Goal: Task Accomplishment & Management: Use online tool/utility

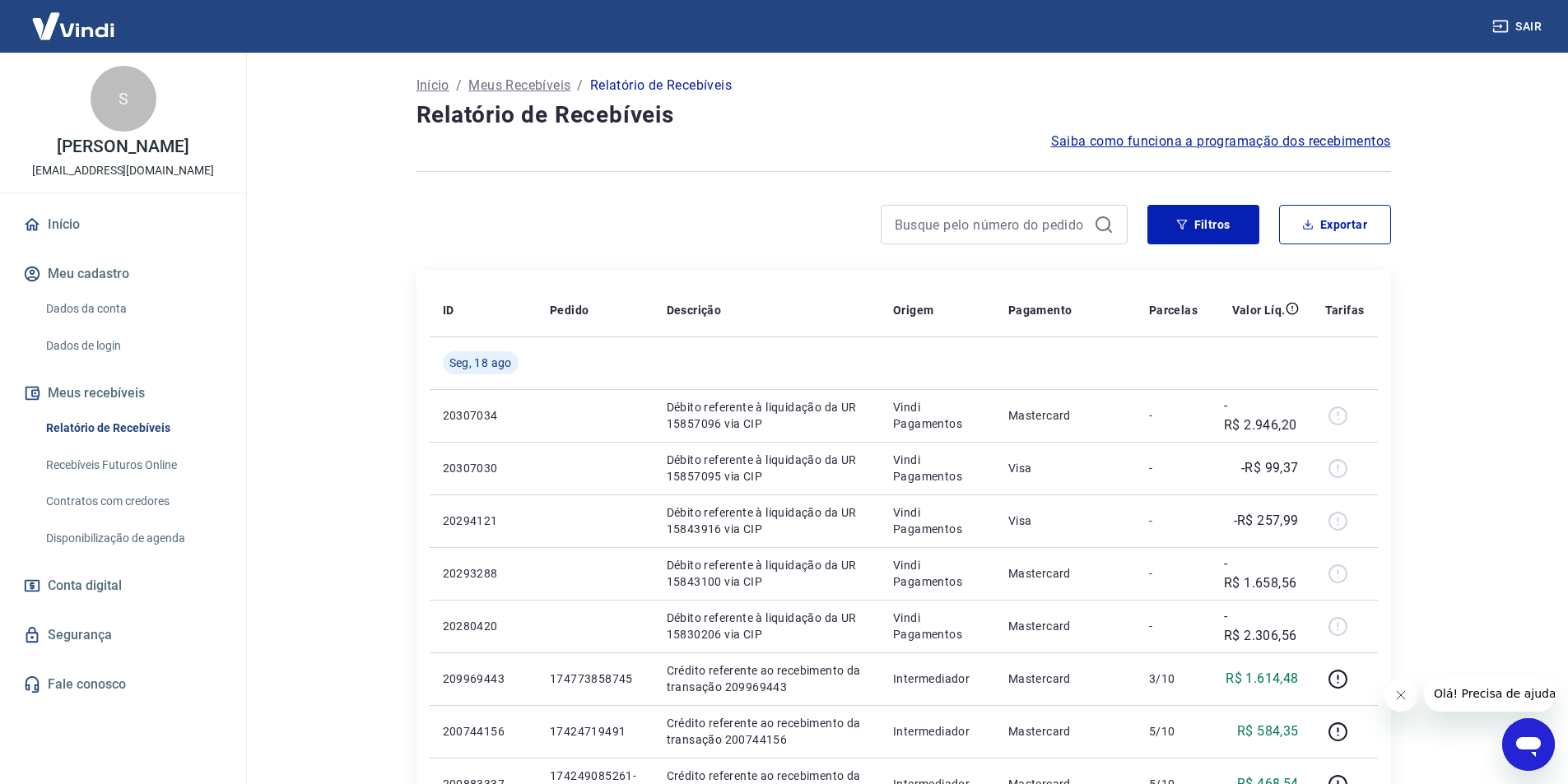
click at [1113, 223] on icon at bounding box center [1103, 225] width 19 height 19
click at [1181, 226] on icon "button" at bounding box center [1181, 225] width 12 height 12
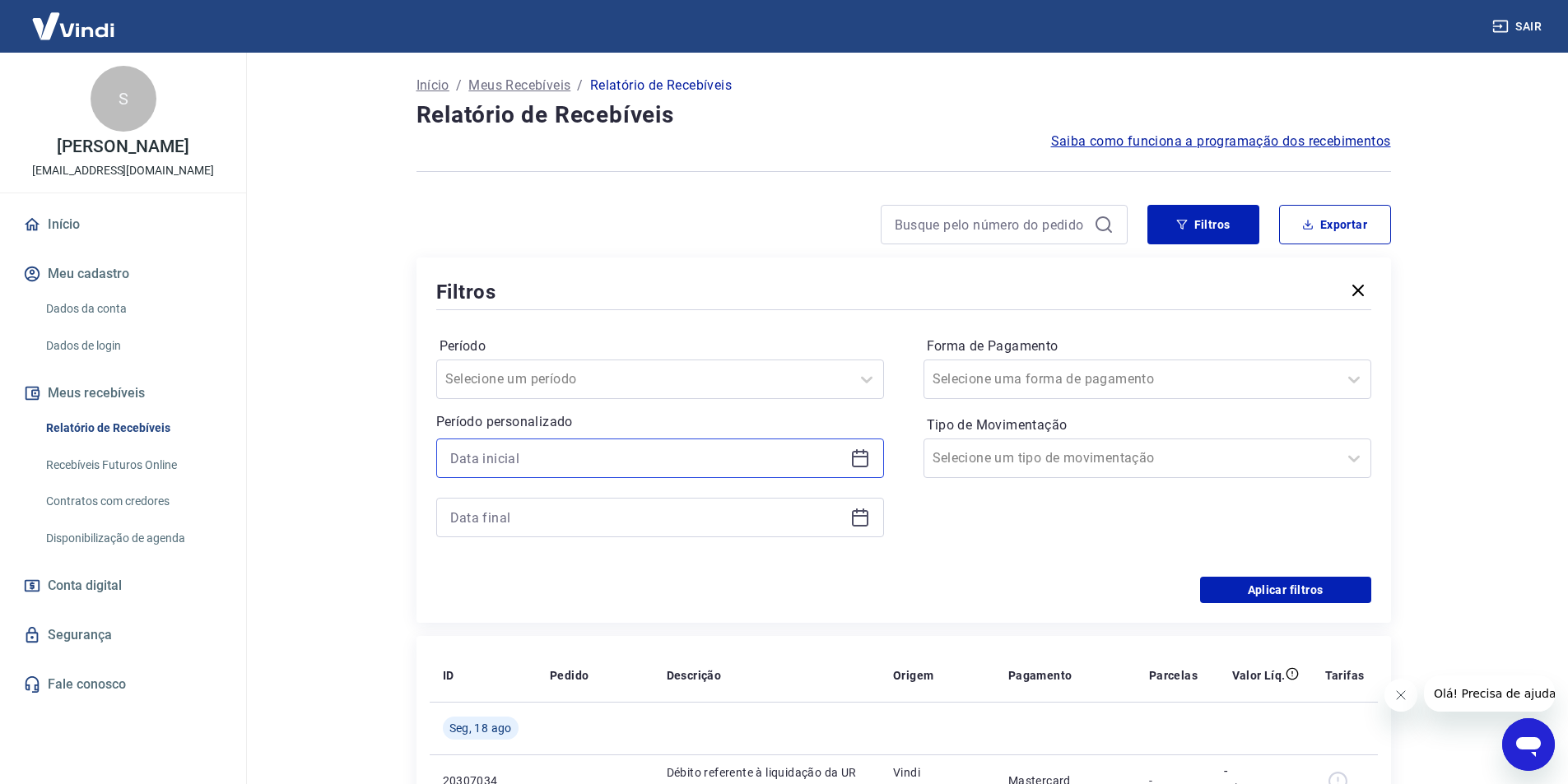
click at [569, 448] on input at bounding box center [647, 459] width 393 height 25
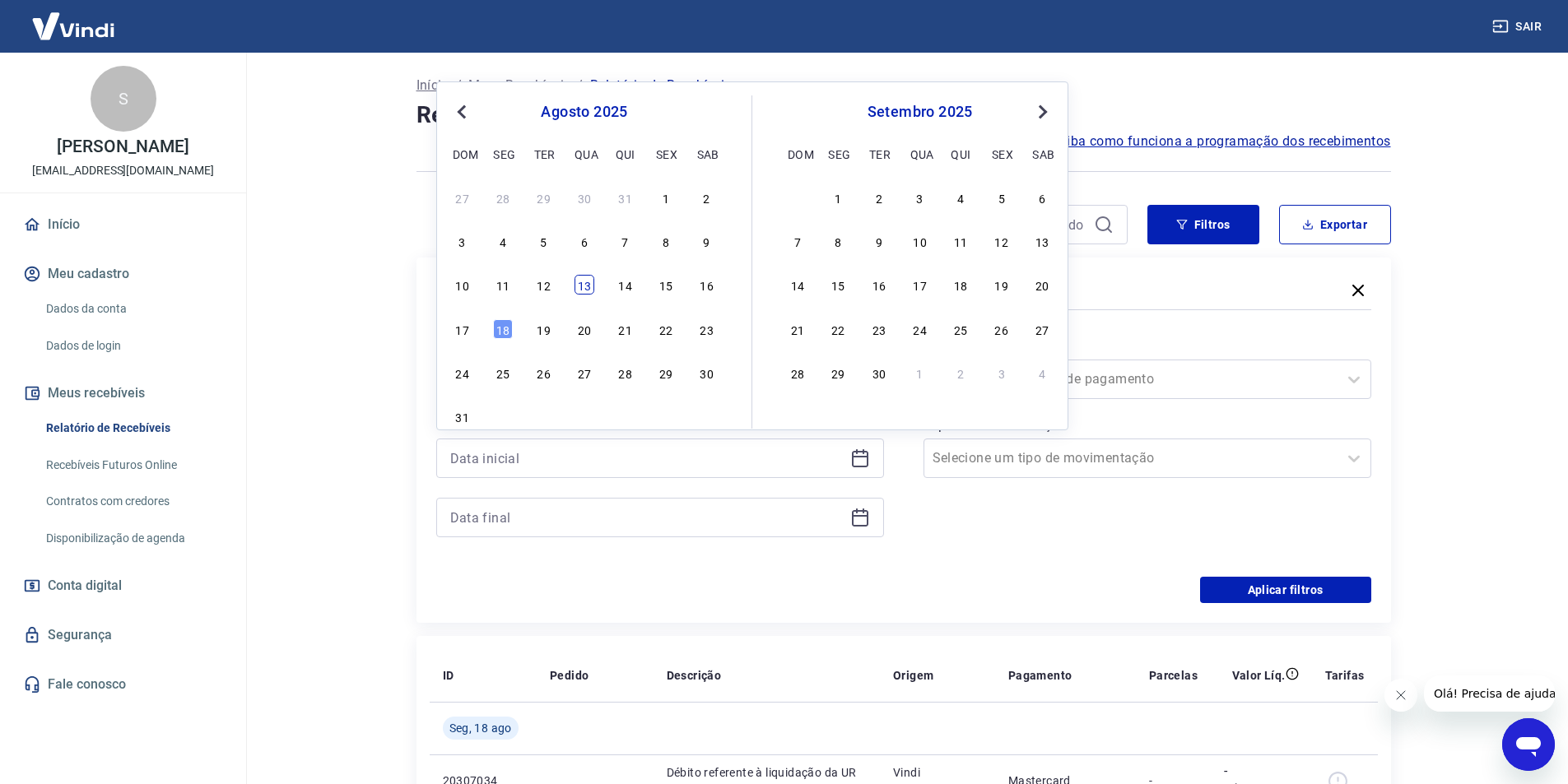
click at [586, 284] on div "13" at bounding box center [584, 284] width 19 height 19
type input "13/08/2025"
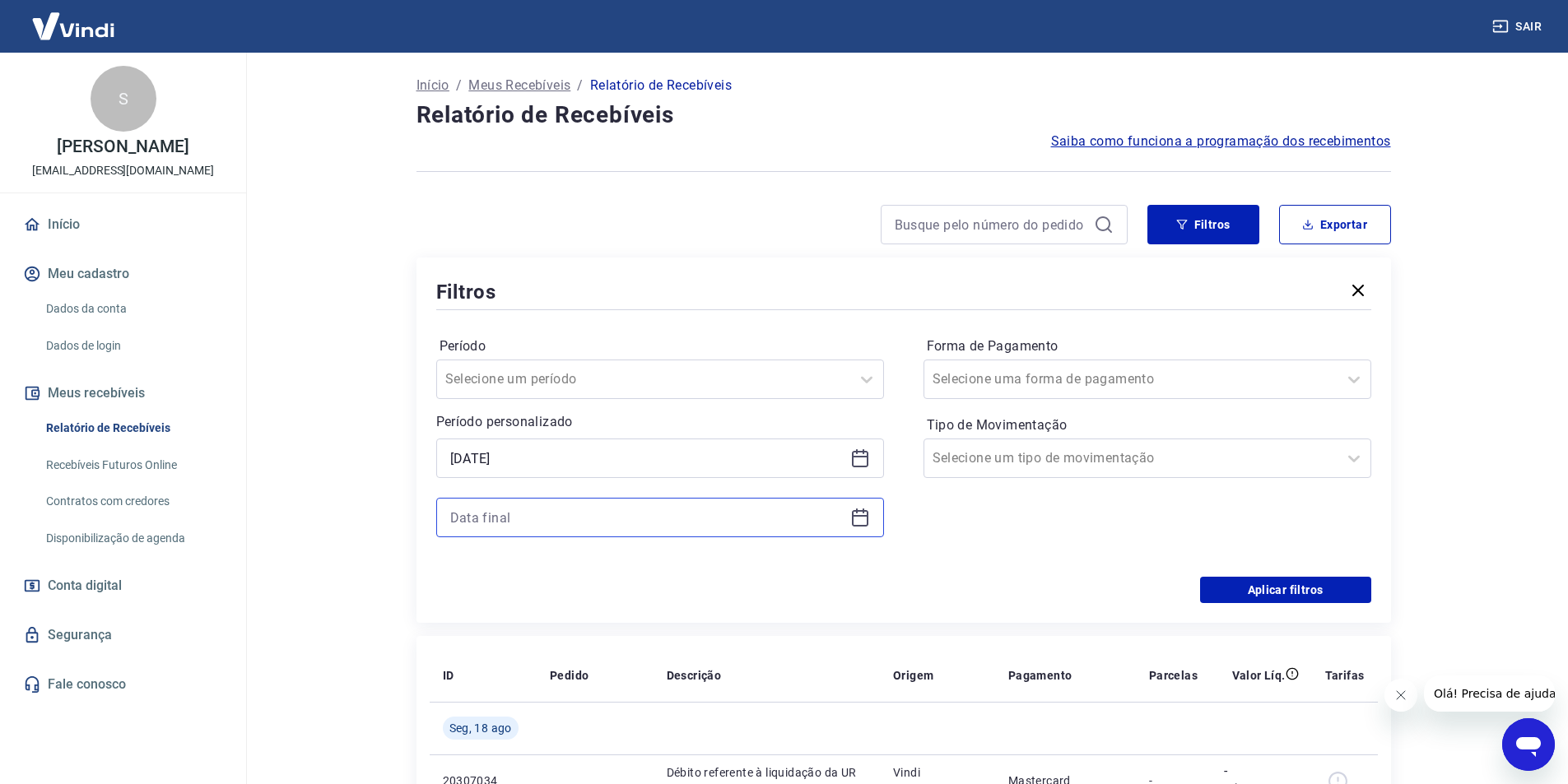
click at [547, 523] on input at bounding box center [647, 518] width 393 height 25
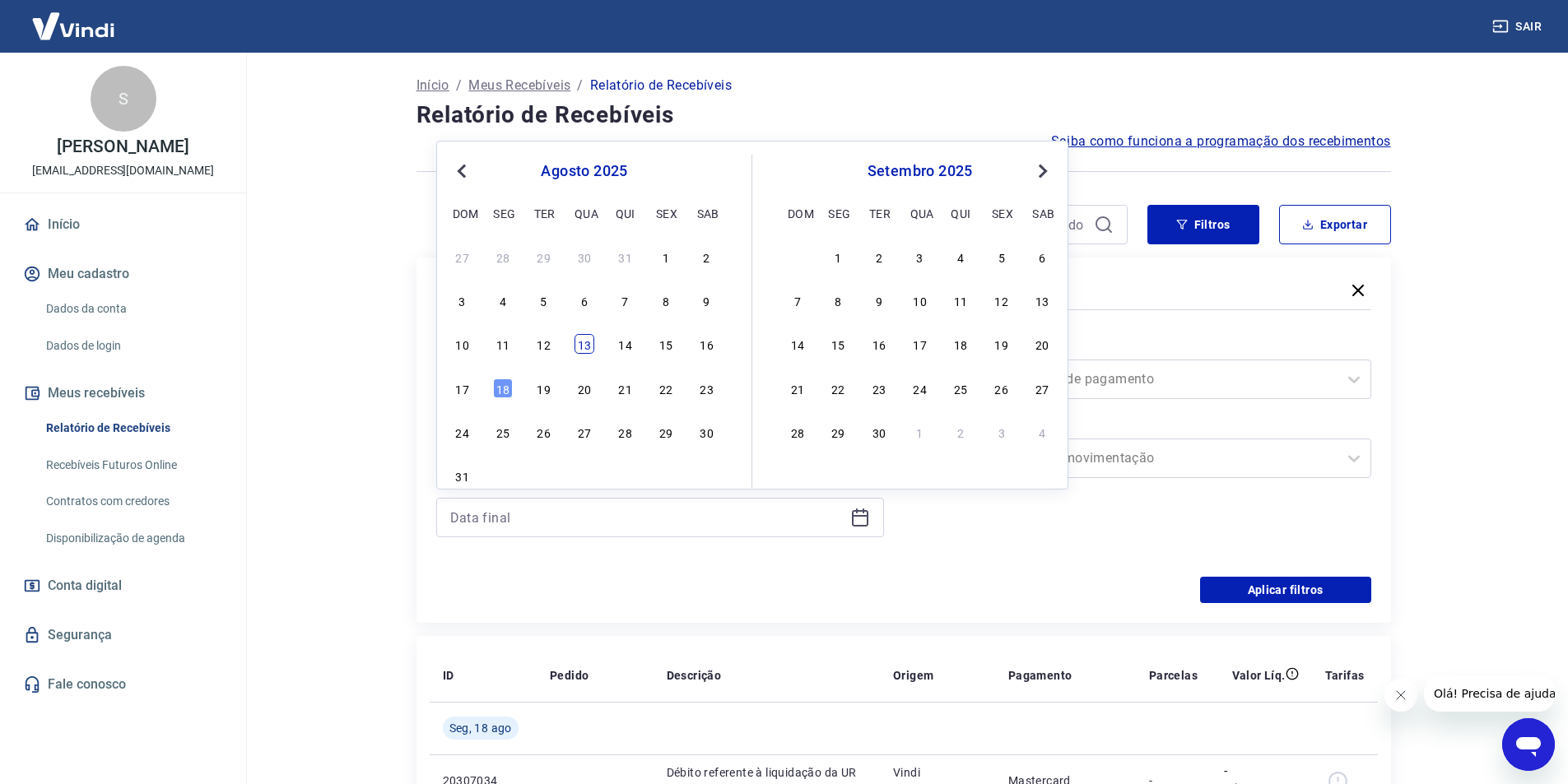
click at [581, 345] on div "13" at bounding box center [584, 343] width 19 height 19
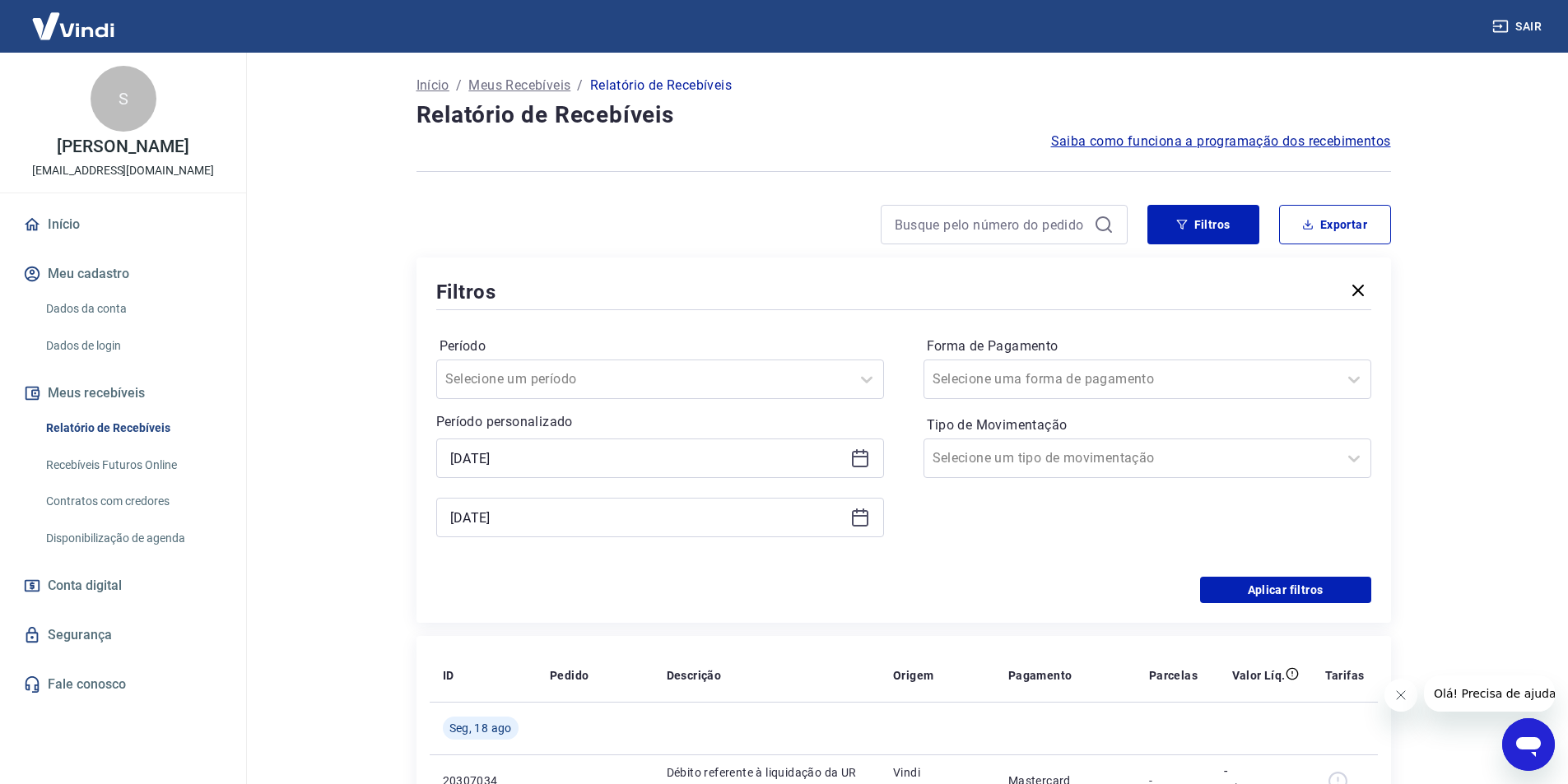
type input "13/08/2025"
click at [1347, 601] on button "Aplicar filtros" at bounding box center [1285, 589] width 172 height 26
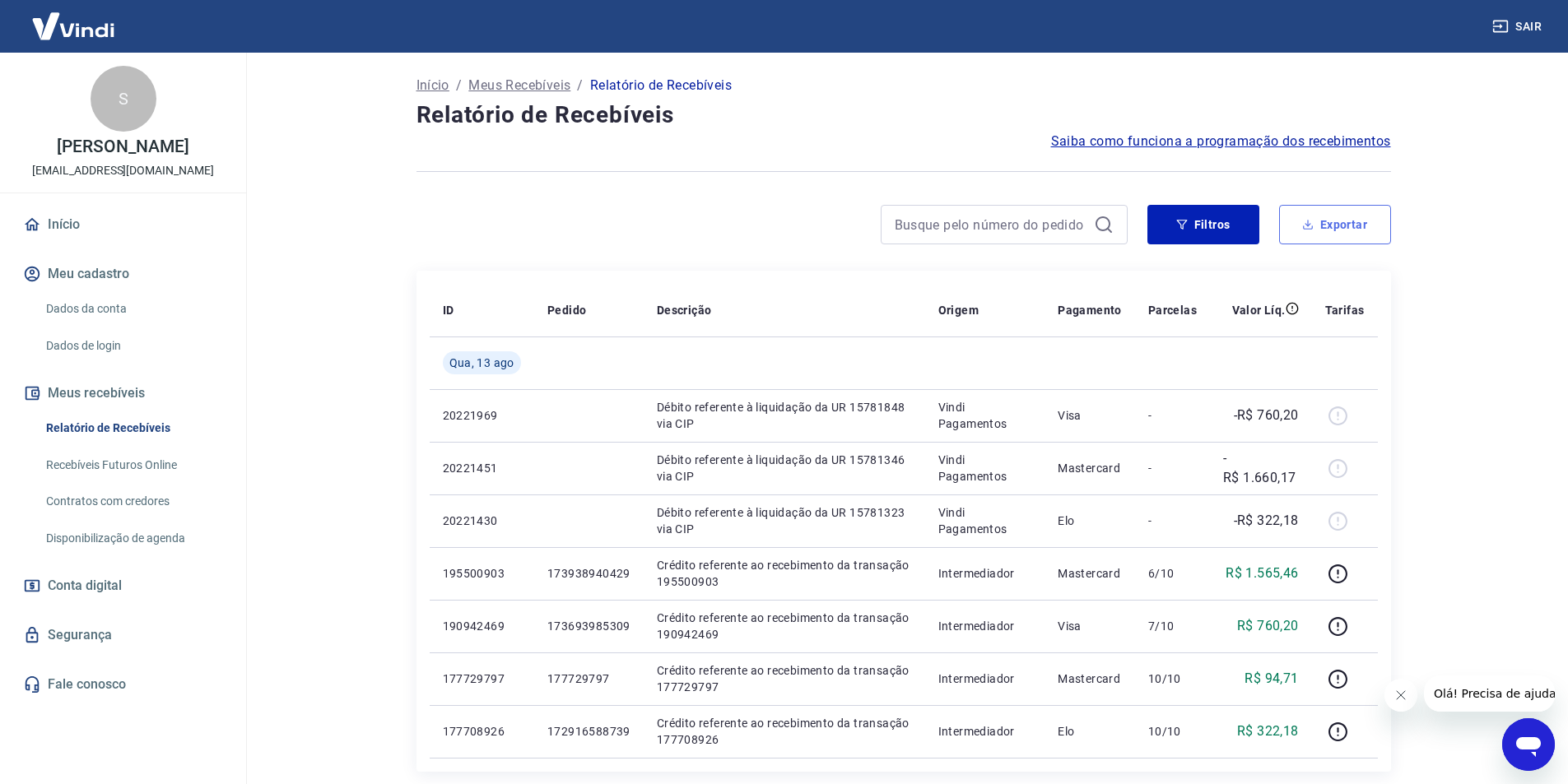
click at [1334, 225] on button "Exportar" at bounding box center [1335, 224] width 112 height 40
type input "13/08/2025"
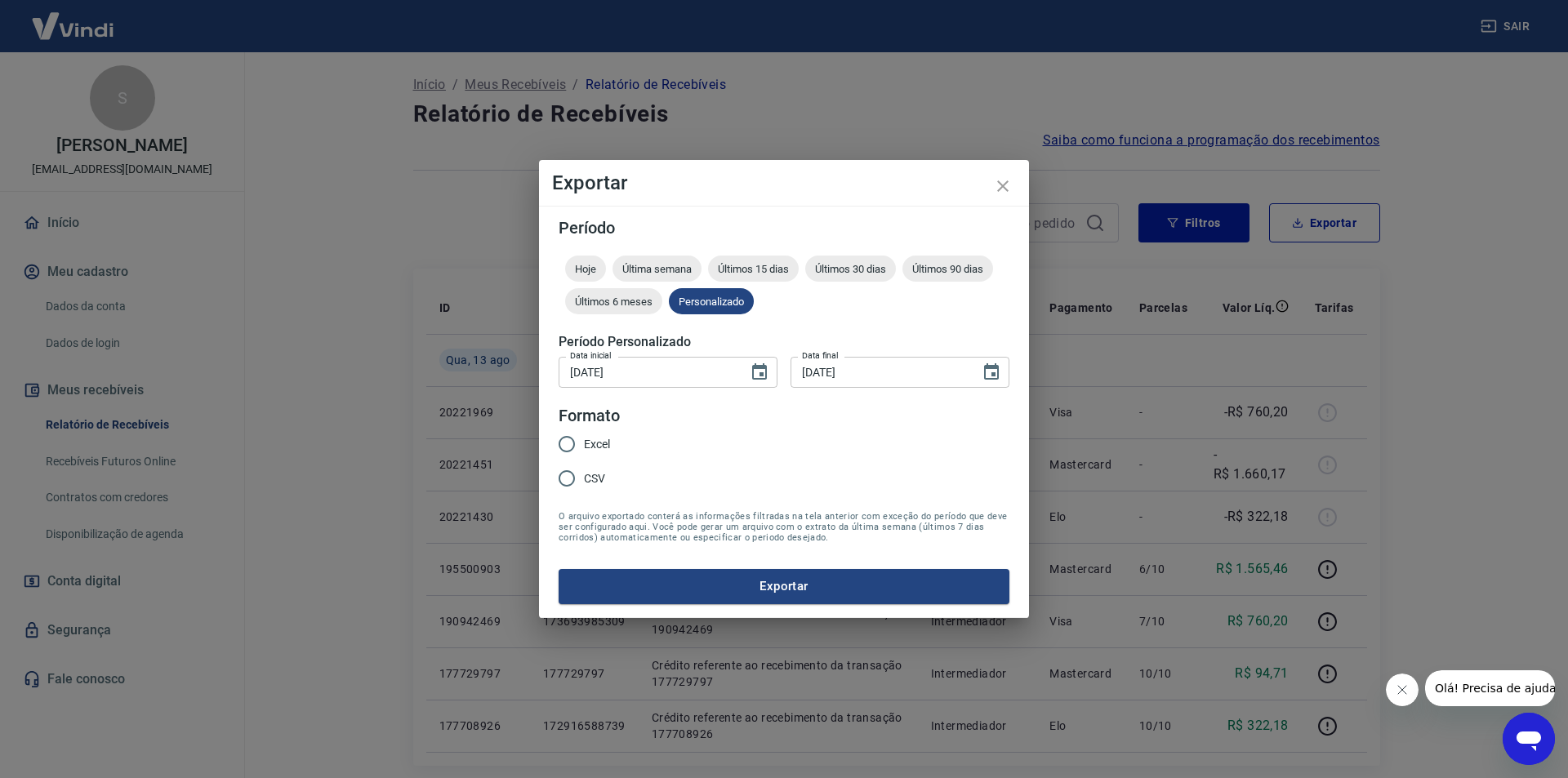
drag, startPoint x: 594, startPoint y: 443, endPoint x: 634, endPoint y: 474, distance: 50.6
click at [594, 443] on span "Excel" at bounding box center [596, 445] width 26 height 17
click at [584, 443] on input "Excel" at bounding box center [567, 444] width 34 height 34
radio input "true"
click at [742, 597] on button "Exportar" at bounding box center [784, 587] width 451 height 34
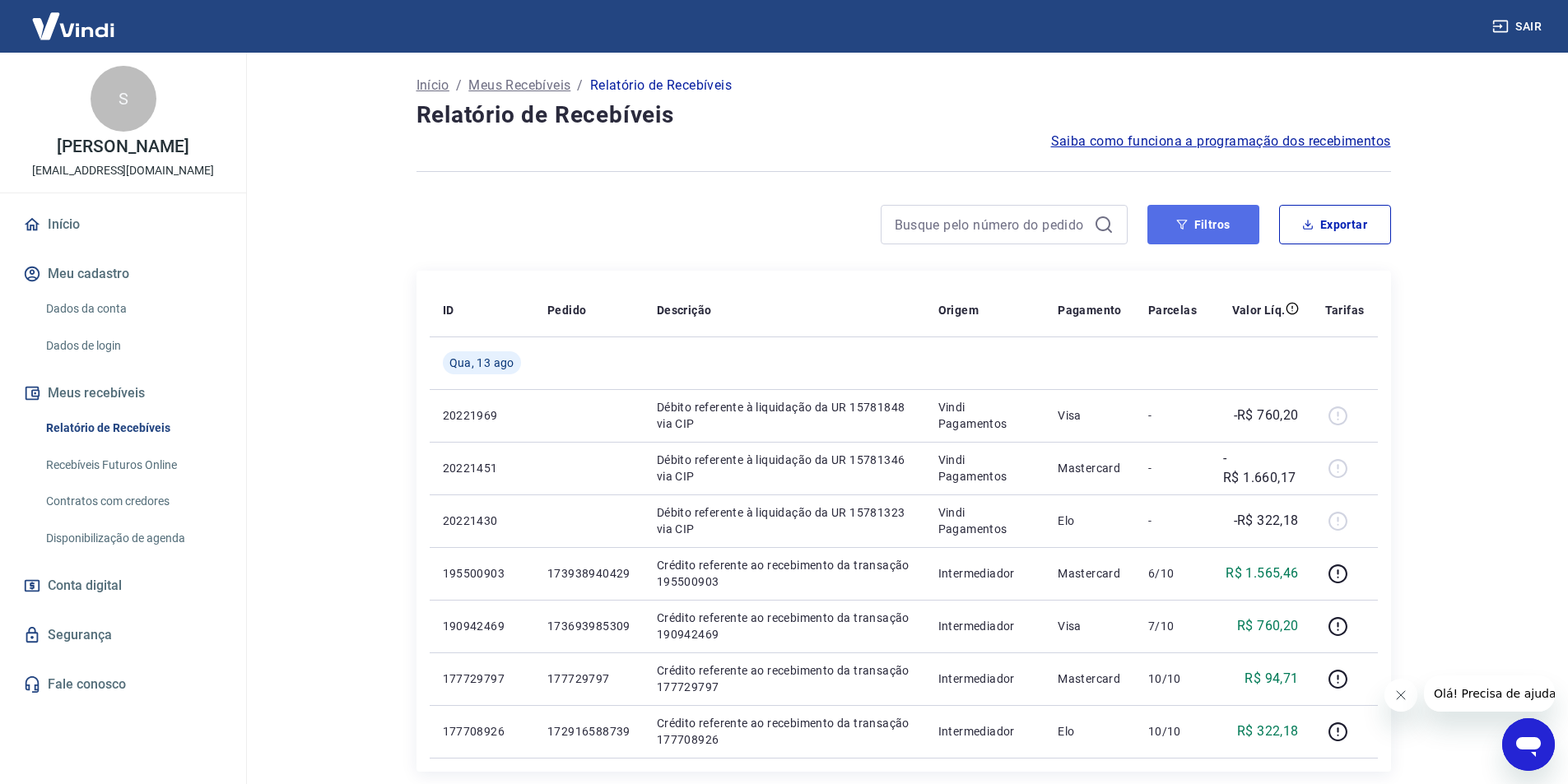
click at [1178, 231] on button "Filtros" at bounding box center [1203, 224] width 112 height 40
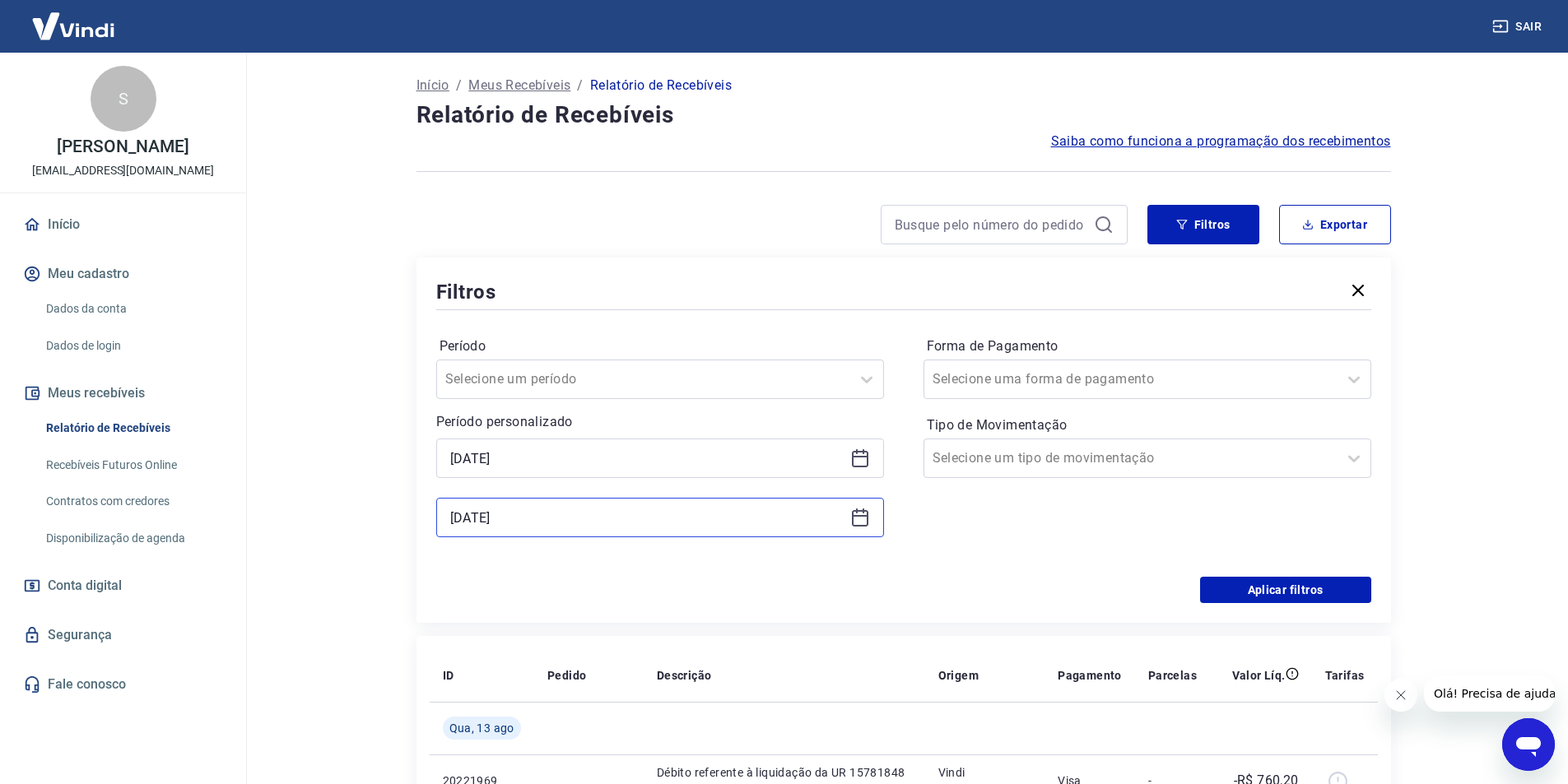
click at [584, 515] on input "13/08/2025" at bounding box center [647, 518] width 393 height 25
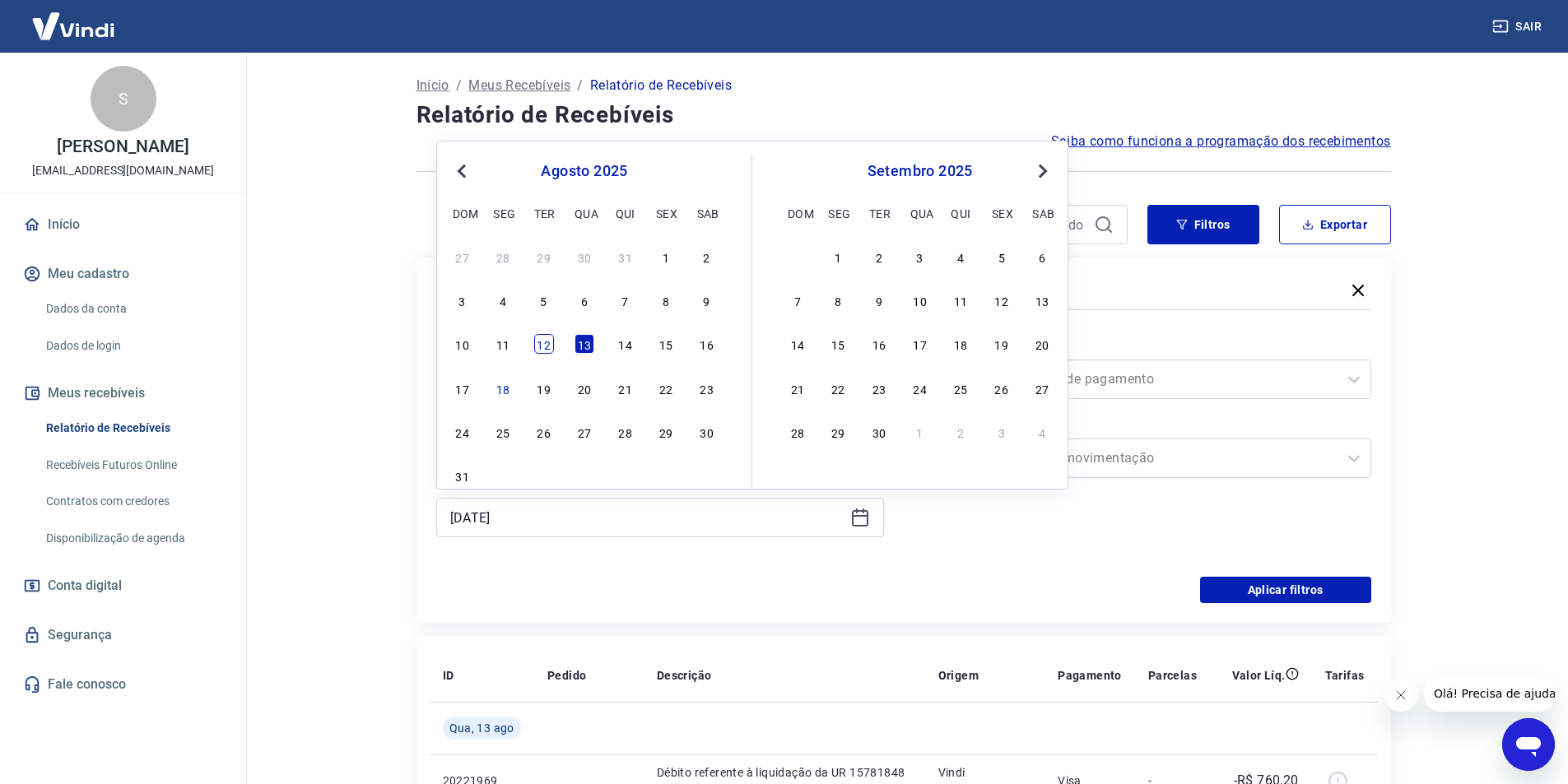
click at [542, 338] on div "12" at bounding box center [544, 343] width 19 height 19
type input "12/08/2025"
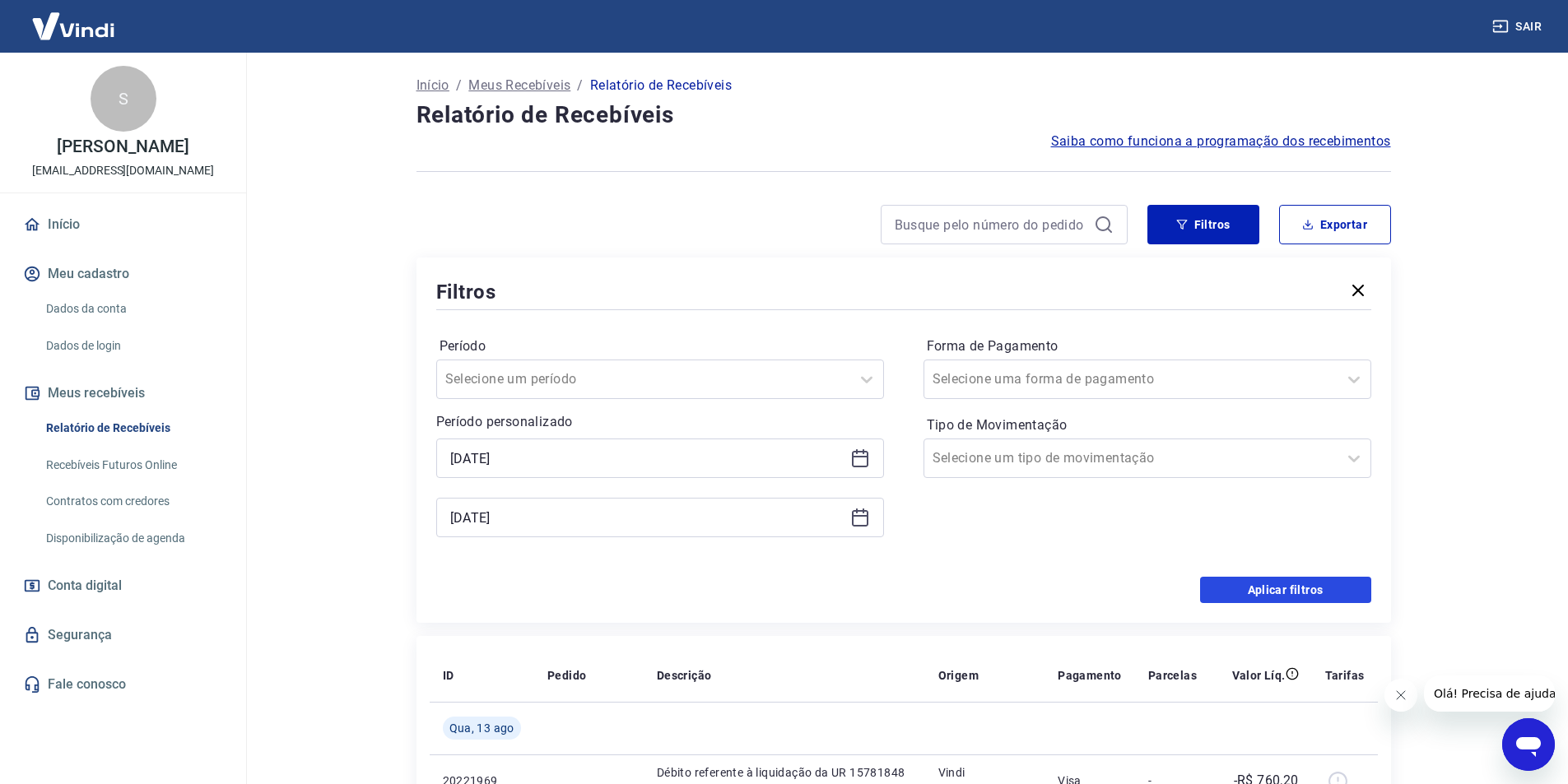
click at [1299, 590] on button "Aplicar filtros" at bounding box center [1285, 589] width 172 height 26
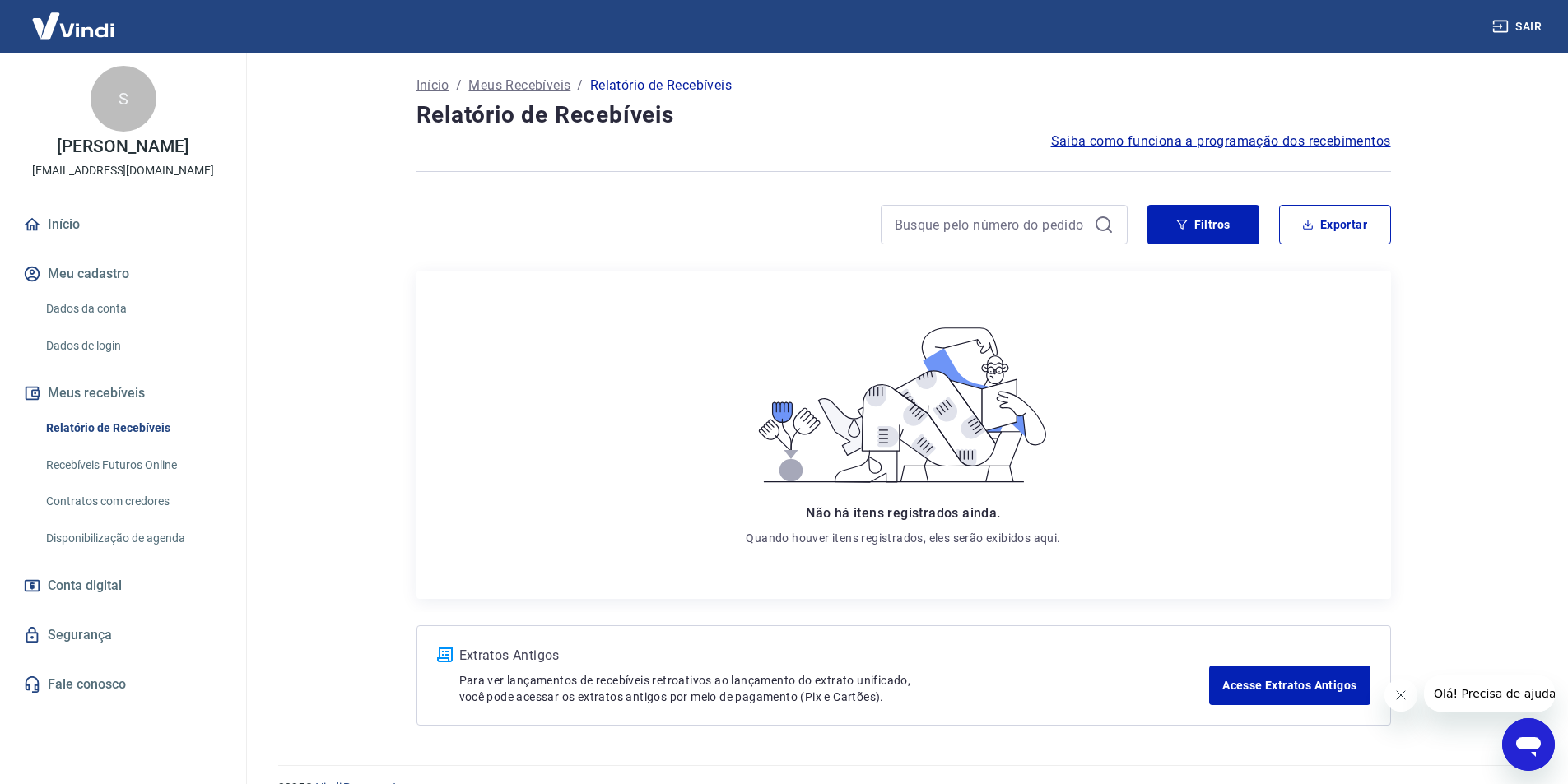
click at [1114, 222] on div at bounding box center [1004, 224] width 247 height 40
click at [1188, 230] on button "Filtros" at bounding box center [1203, 224] width 112 height 40
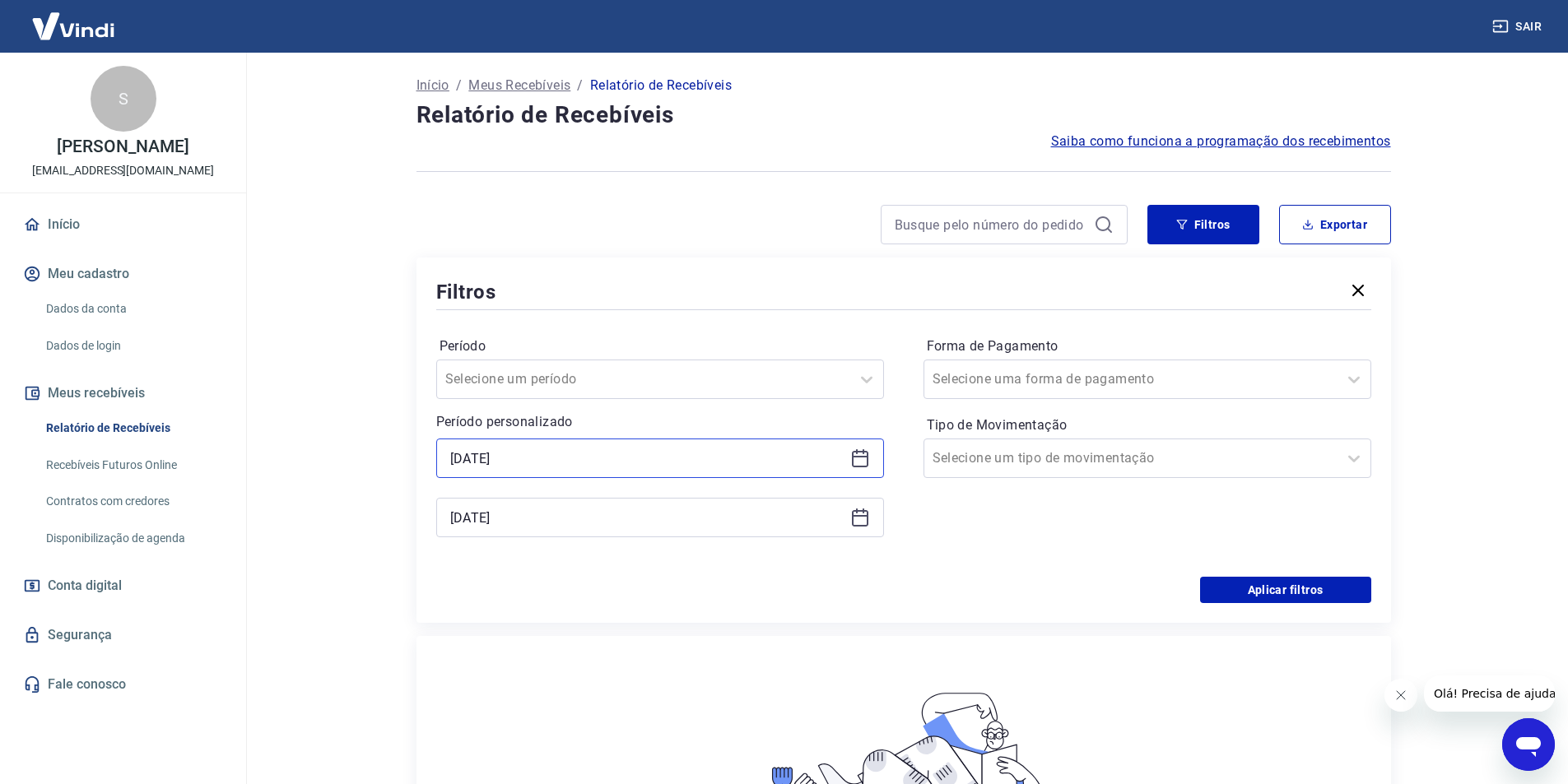
click at [633, 466] on input "13/08/2025" at bounding box center [647, 459] width 393 height 25
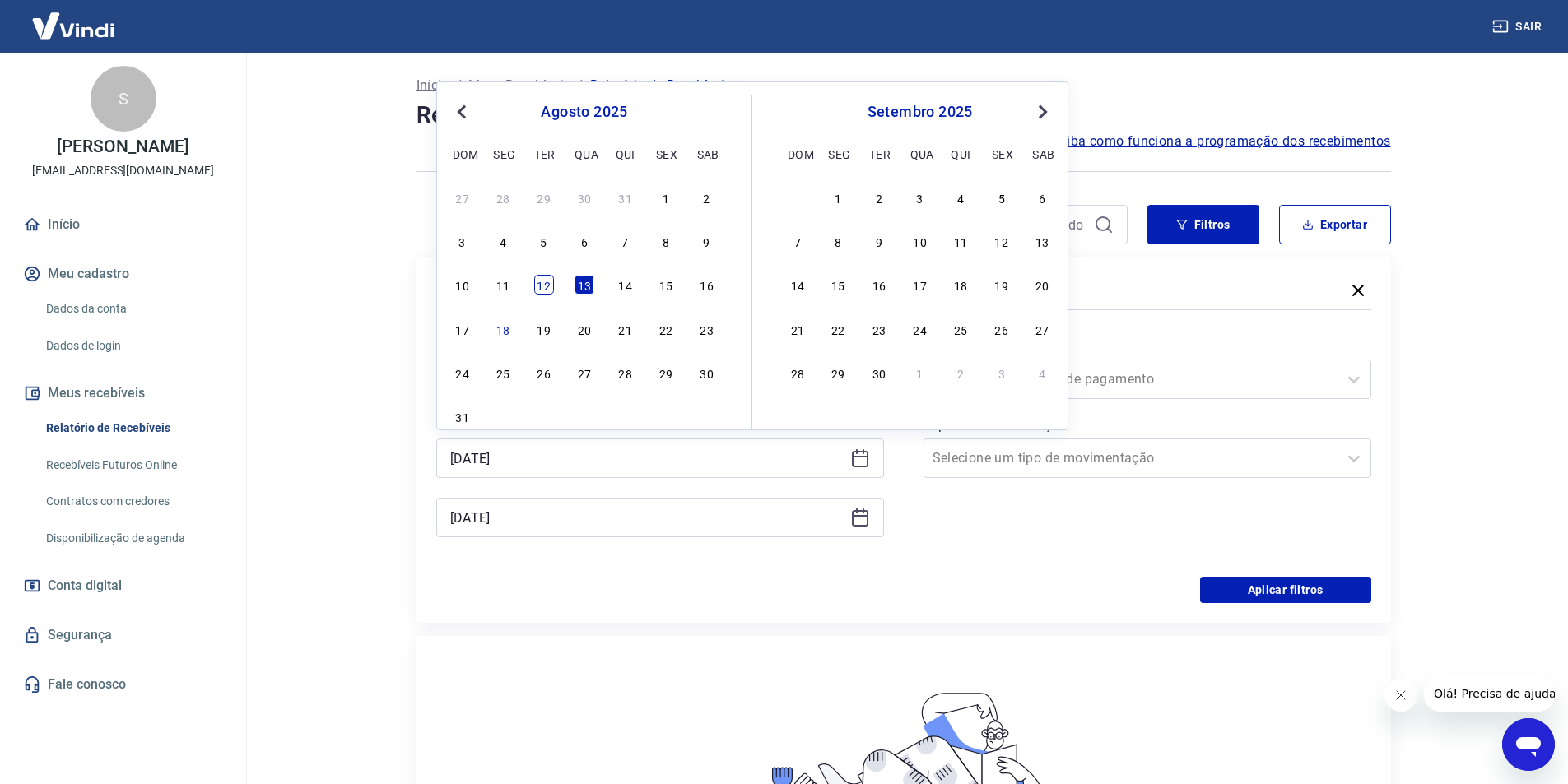
click at [545, 288] on div "12" at bounding box center [544, 284] width 19 height 19
type input "12/08/2025"
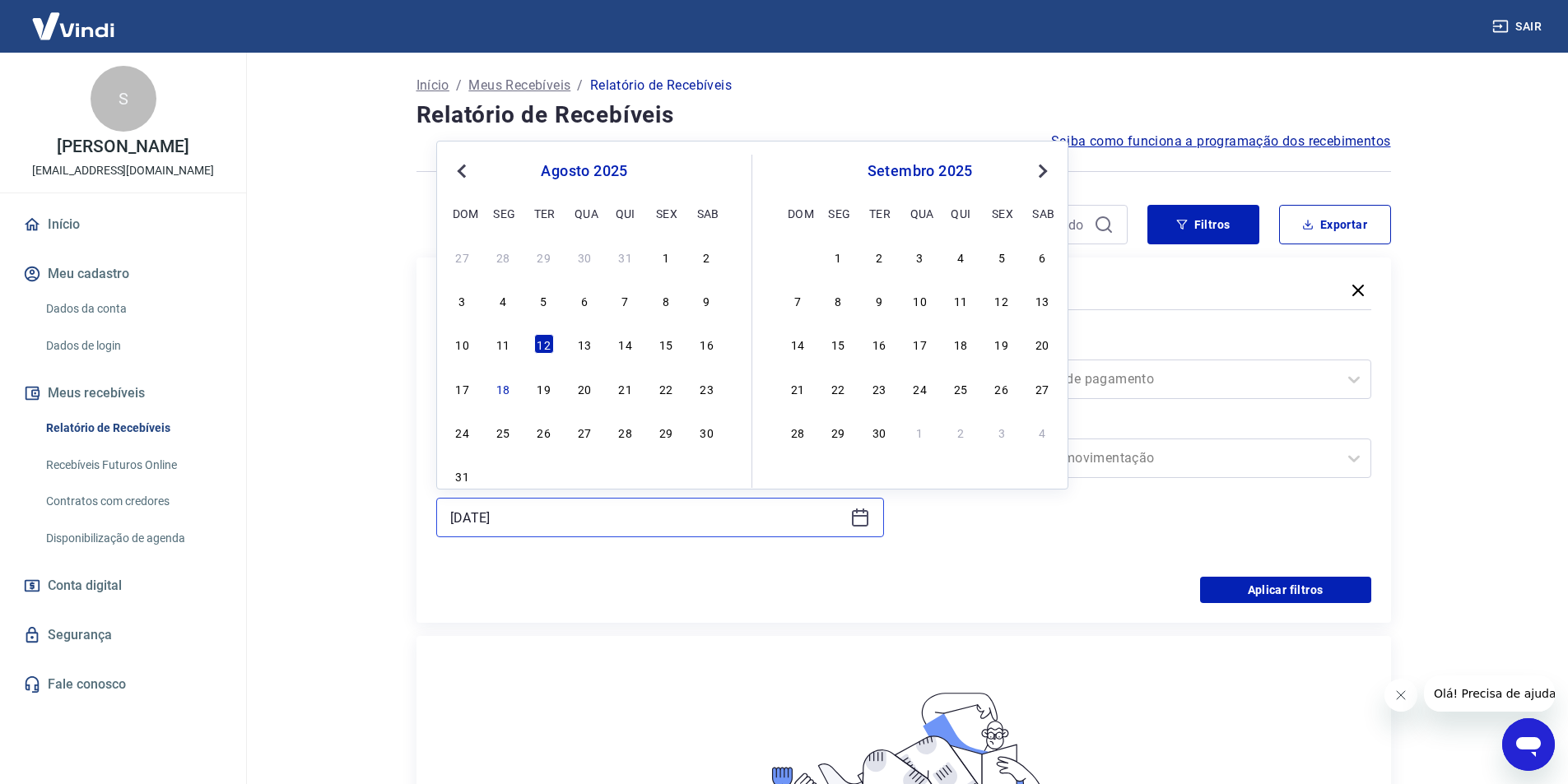
click at [595, 524] on input "12/08/2025" at bounding box center [647, 518] width 393 height 25
click at [584, 350] on div "13" at bounding box center [584, 343] width 19 height 19
type input "13/08/2025"
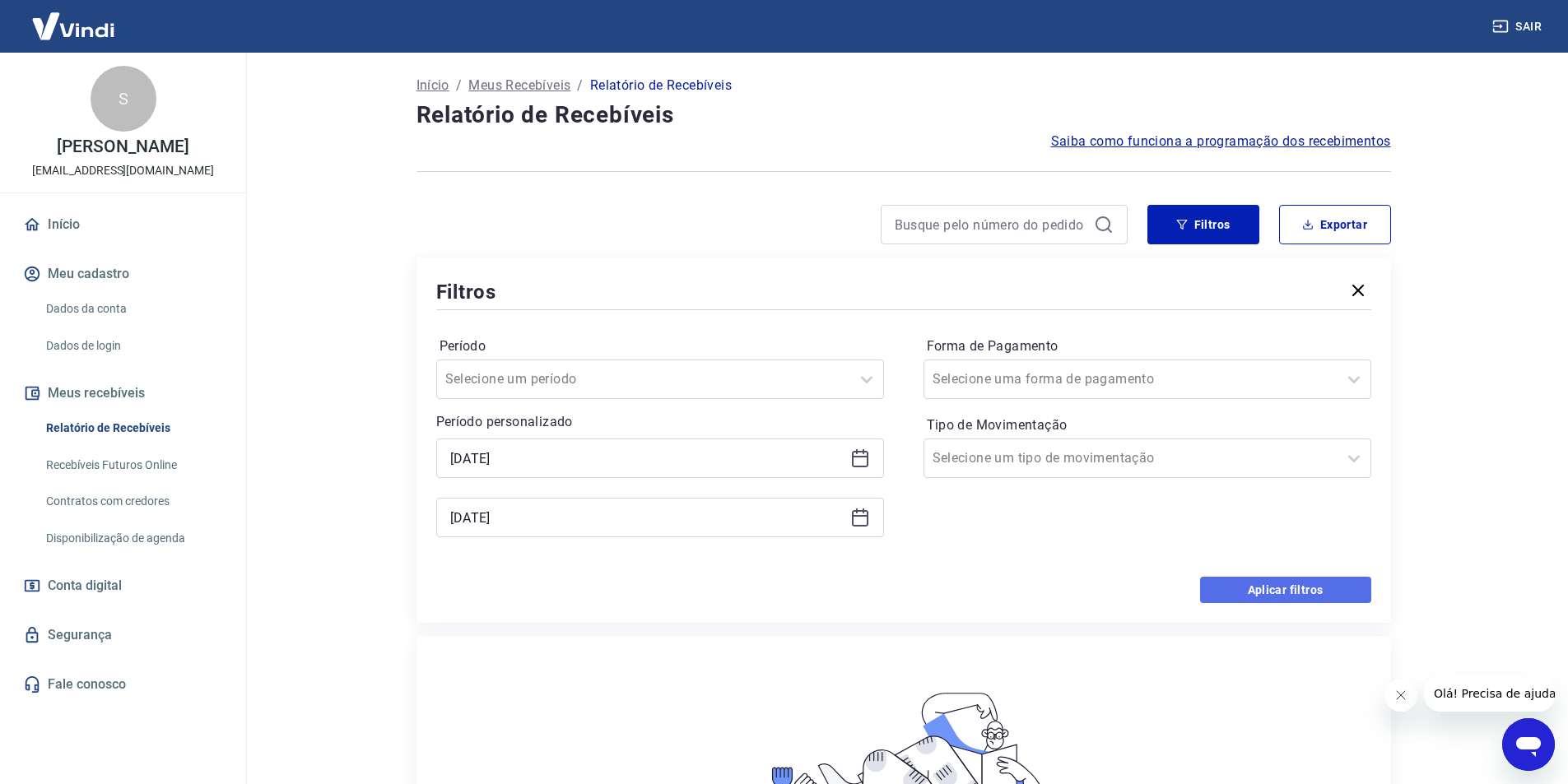
click at [1264, 597] on button "Aplicar filtros" at bounding box center [1285, 589] width 172 height 26
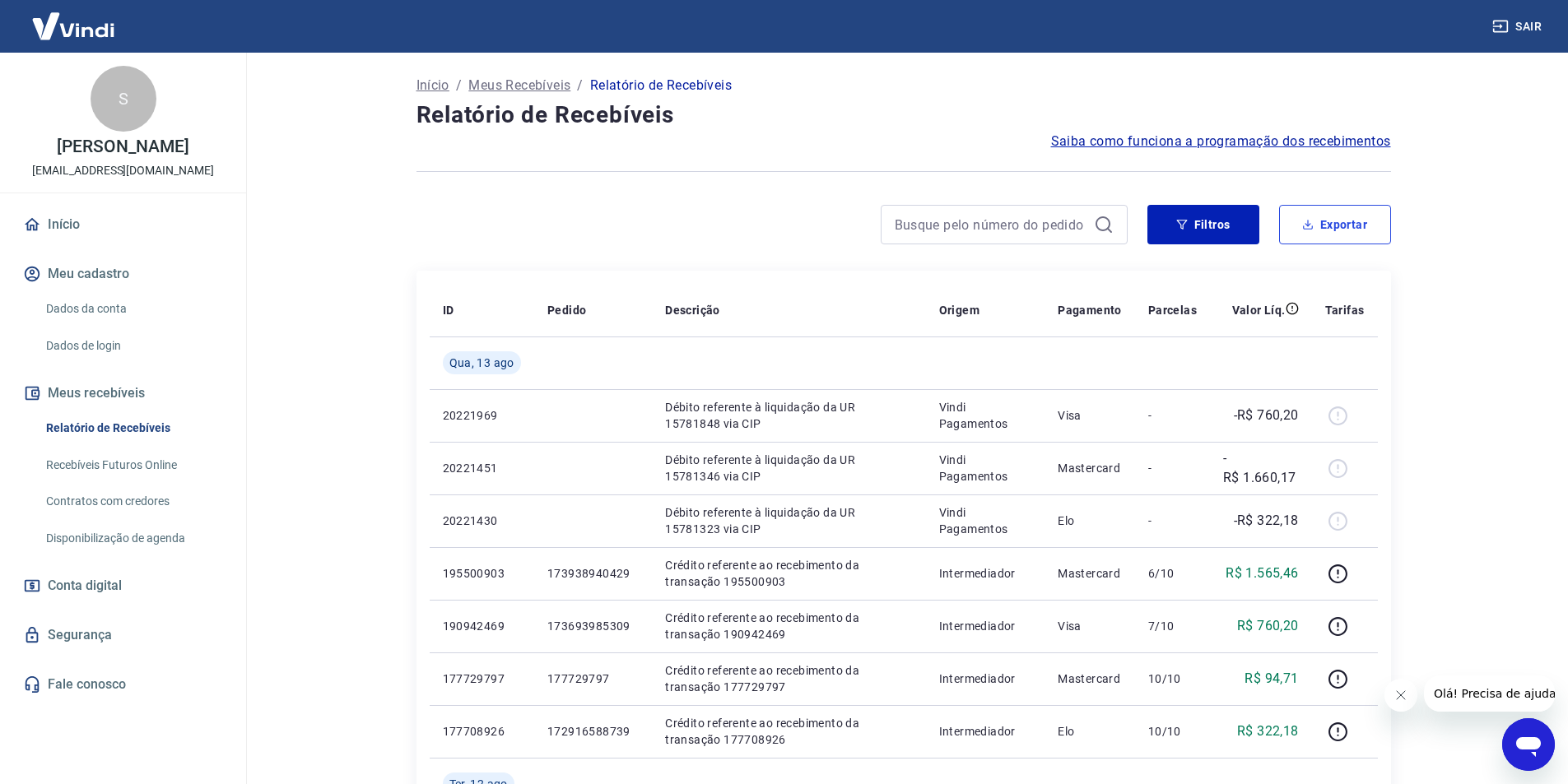
click at [1333, 220] on button "Exportar" at bounding box center [1335, 224] width 112 height 40
type input "12/08/2025"
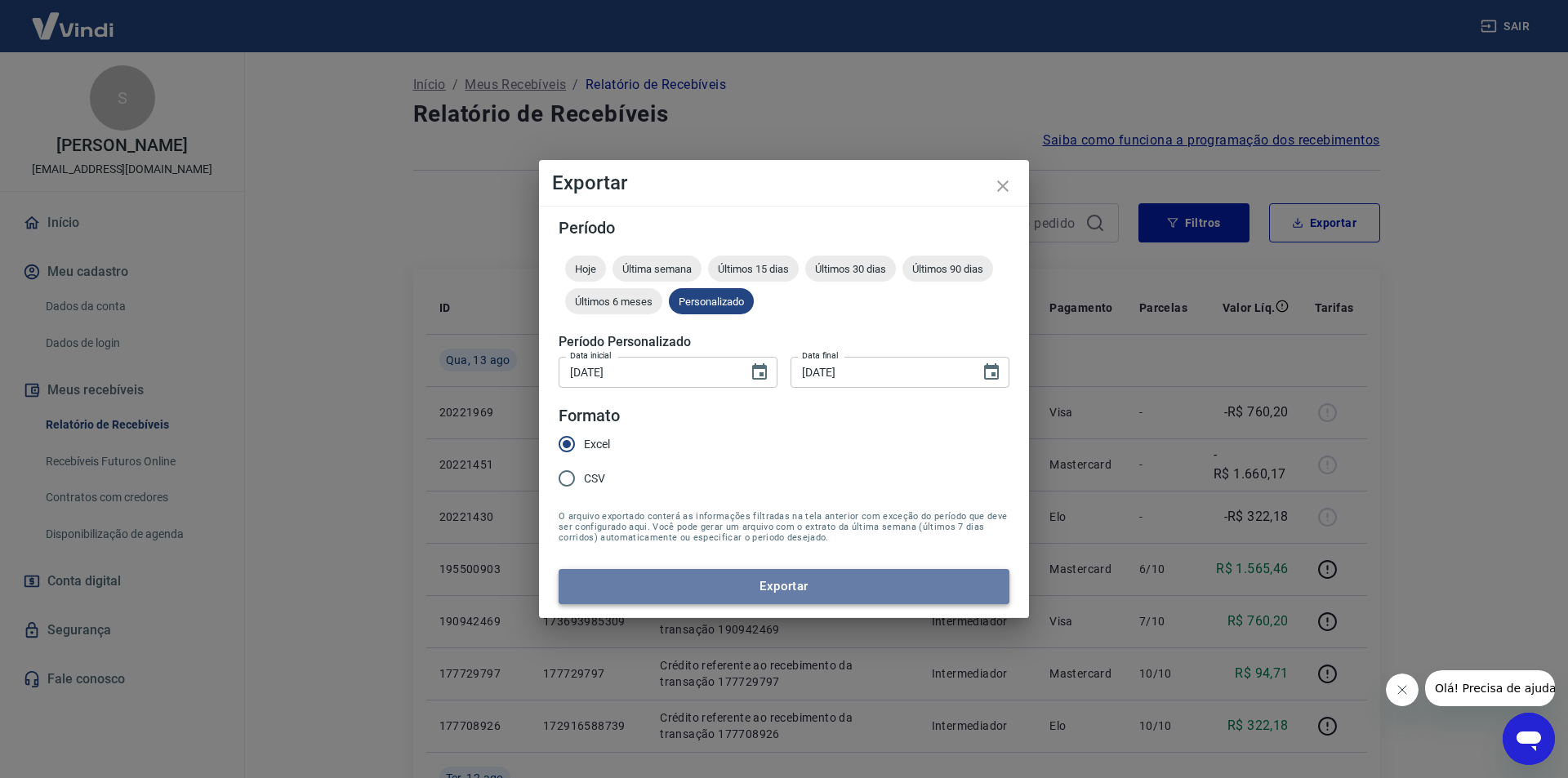
click at [807, 601] on button "Exportar" at bounding box center [784, 587] width 451 height 34
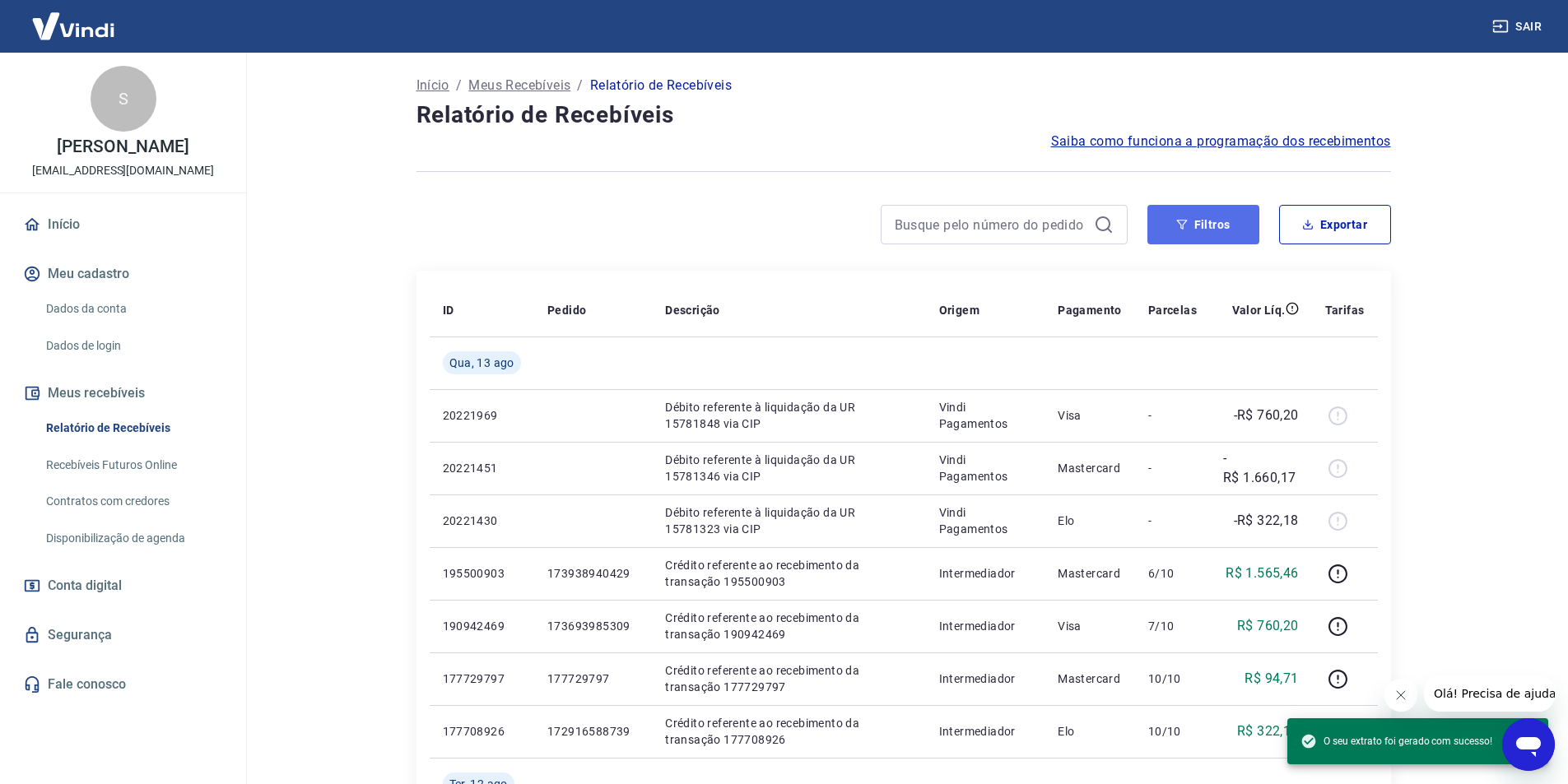
click at [1183, 222] on icon "button" at bounding box center [1181, 225] width 12 height 12
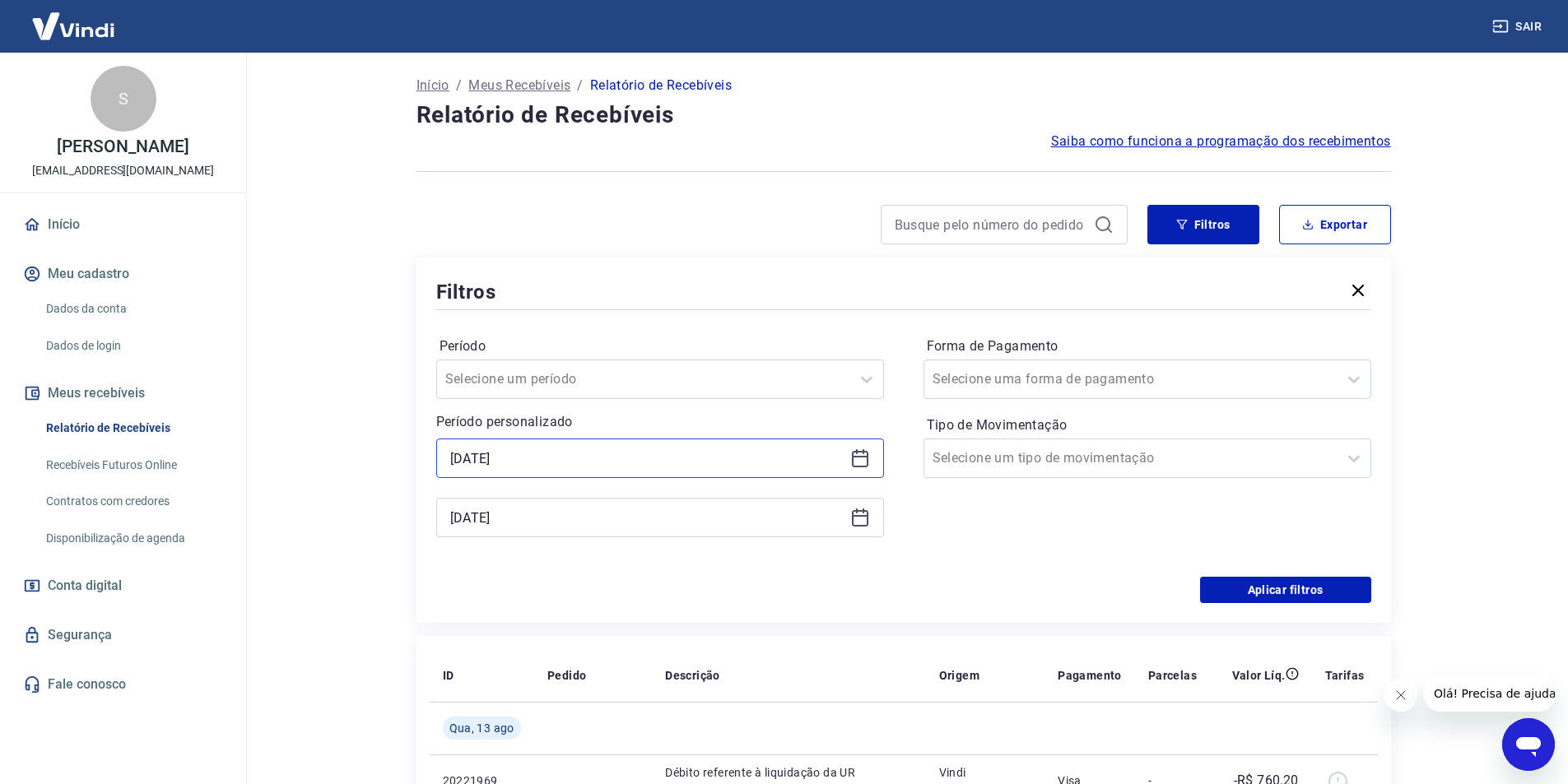
click at [573, 457] on input "12/08/2025" at bounding box center [647, 459] width 393 height 25
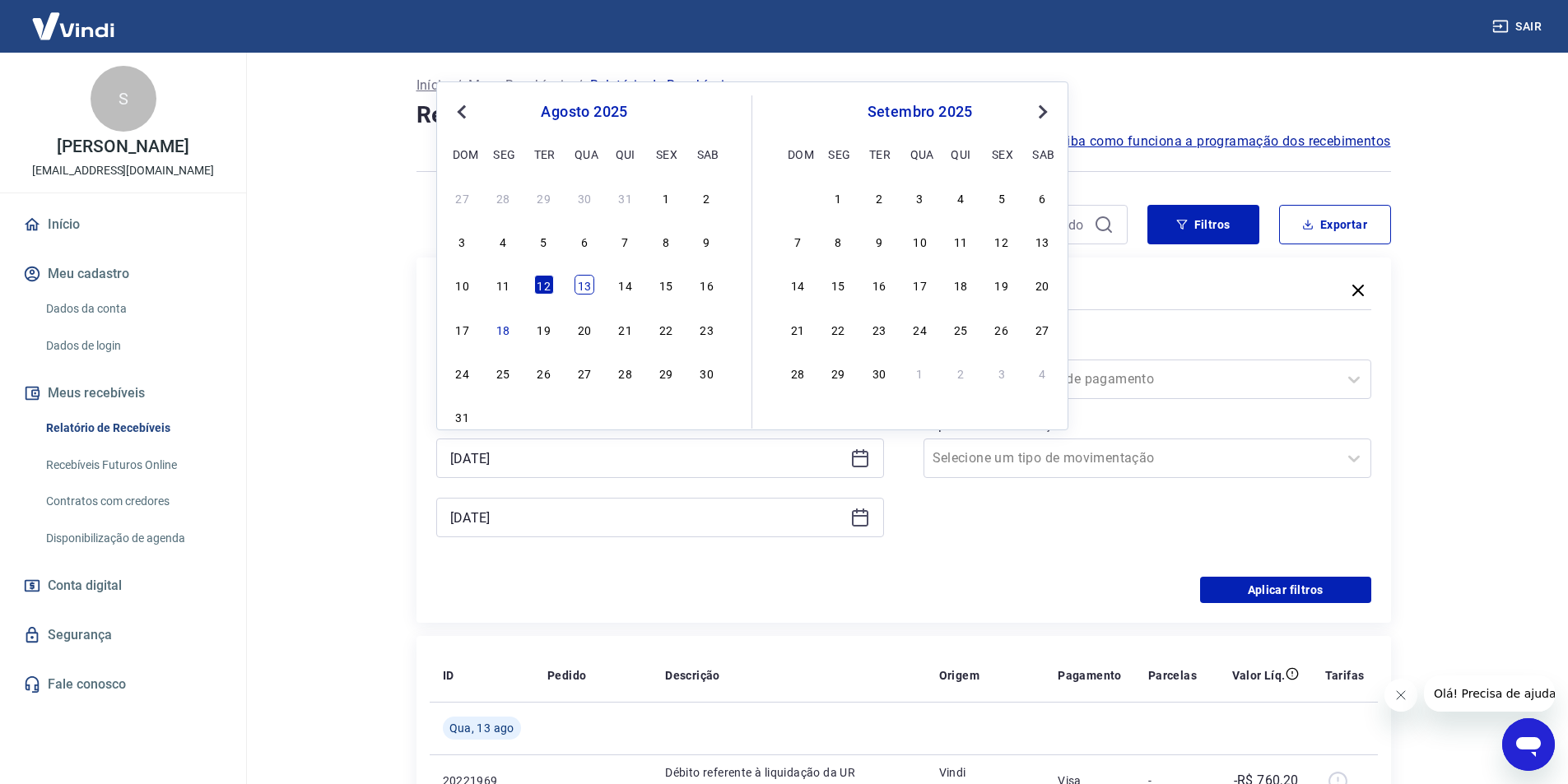
click at [585, 285] on div "13" at bounding box center [584, 284] width 19 height 19
type input "13/08/2025"
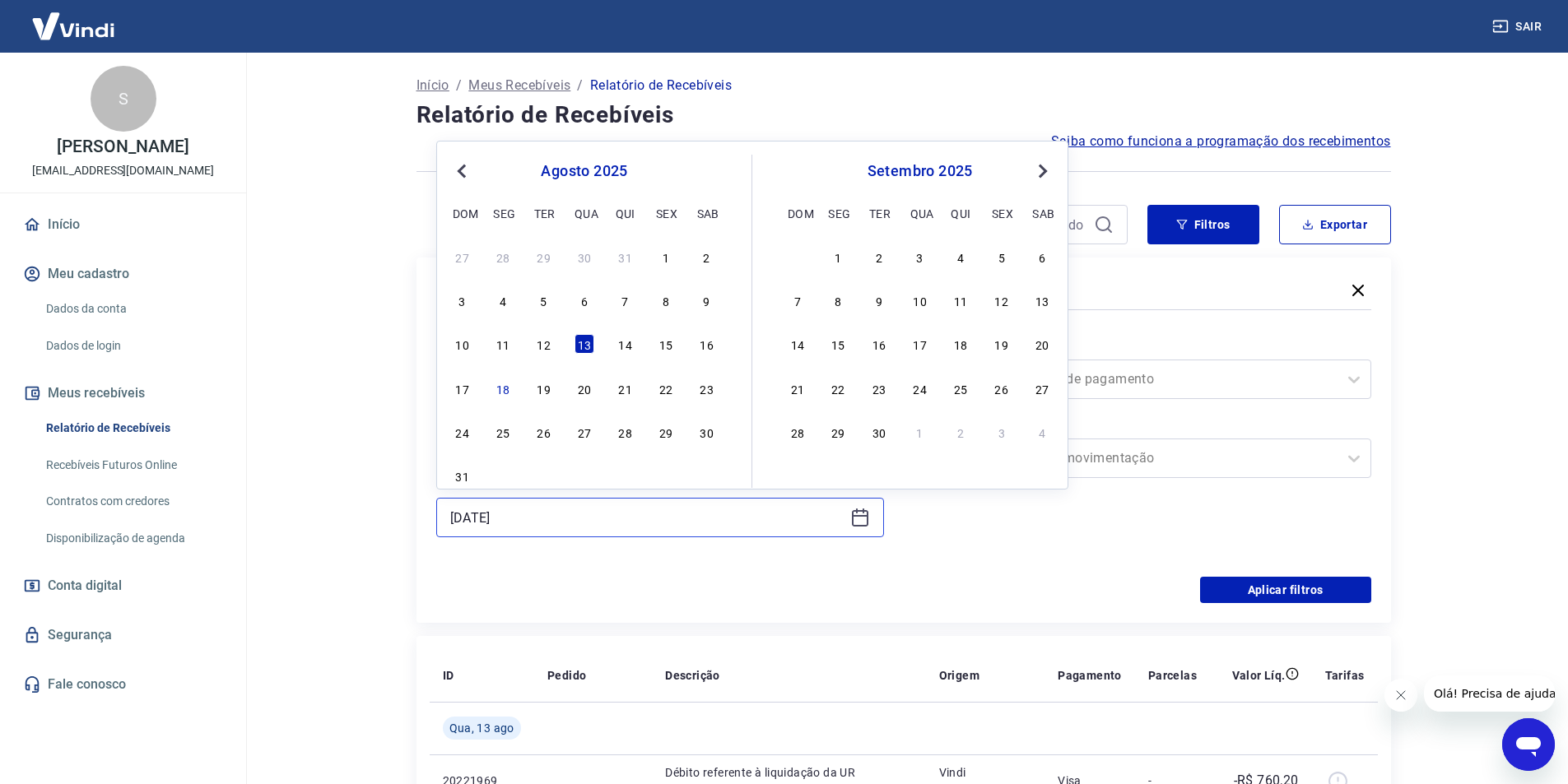
click at [656, 508] on input "13/08/2025" at bounding box center [647, 518] width 393 height 25
click at [625, 347] on div "14" at bounding box center [625, 343] width 19 height 19
type input "14/08/2025"
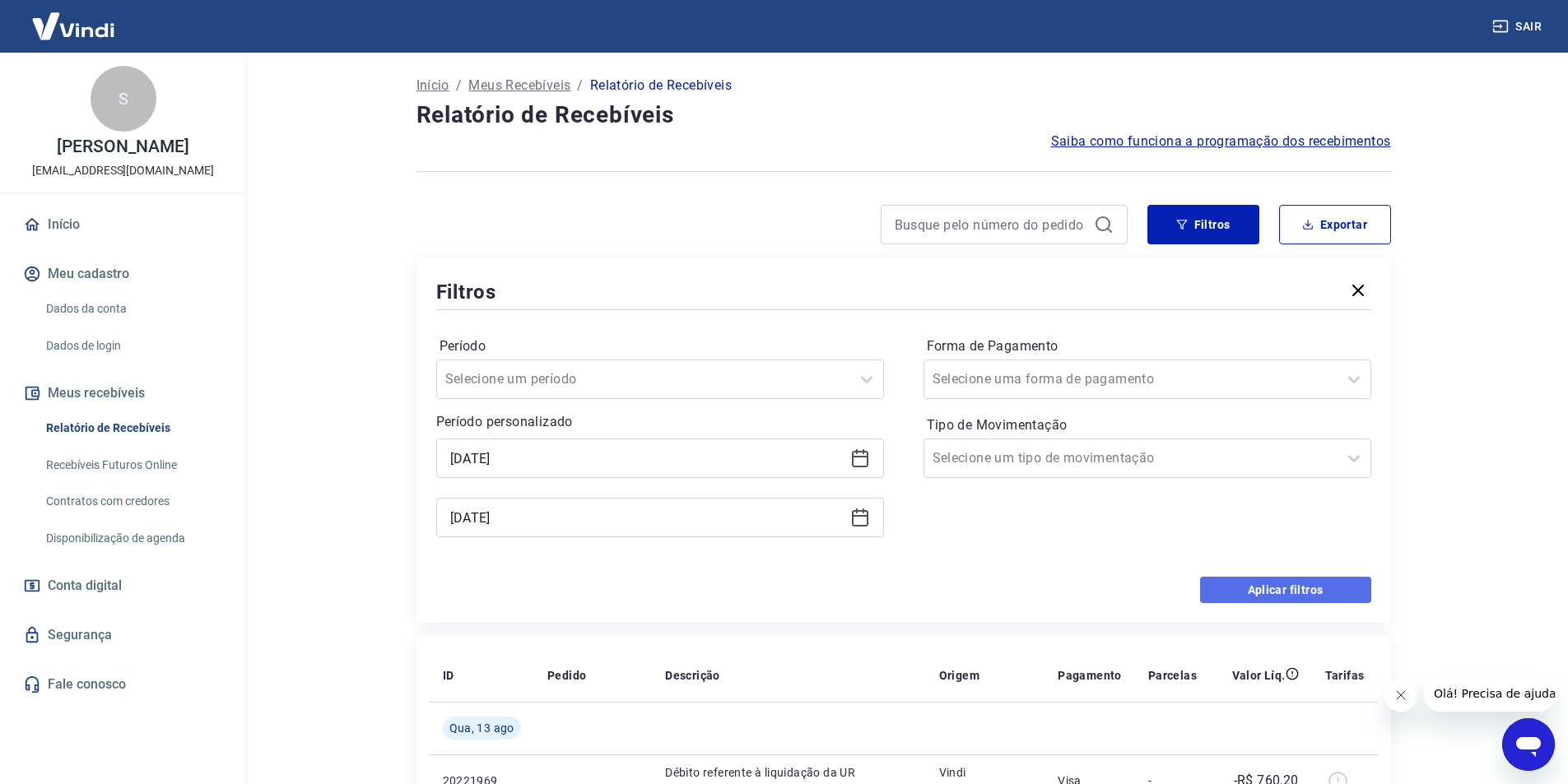
click at [1313, 592] on button "Aplicar filtros" at bounding box center [1285, 589] width 172 height 26
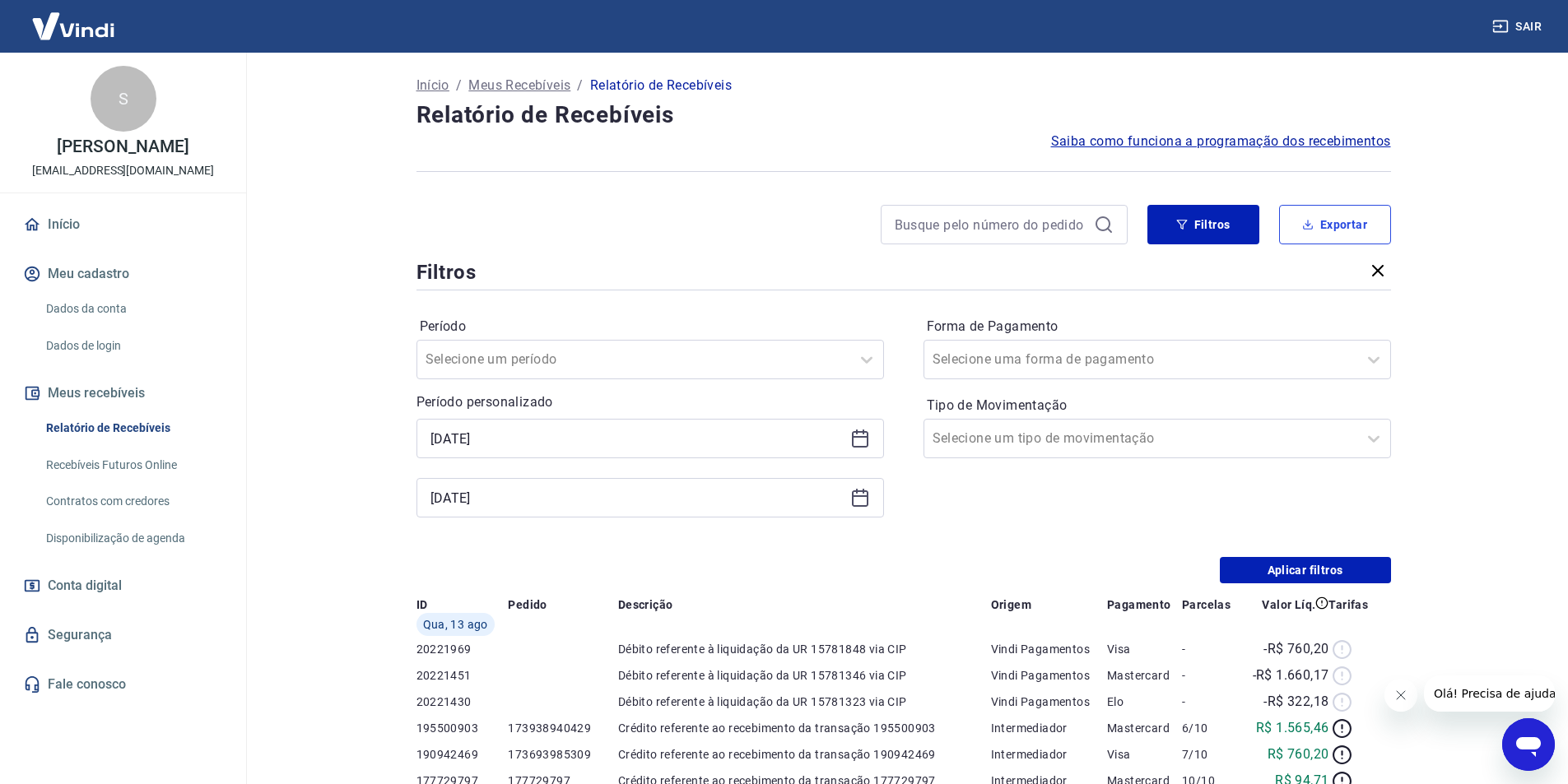
click at [1327, 230] on button "Exportar" at bounding box center [1335, 224] width 112 height 40
type input "13/08/2025"
type input "14/08/2025"
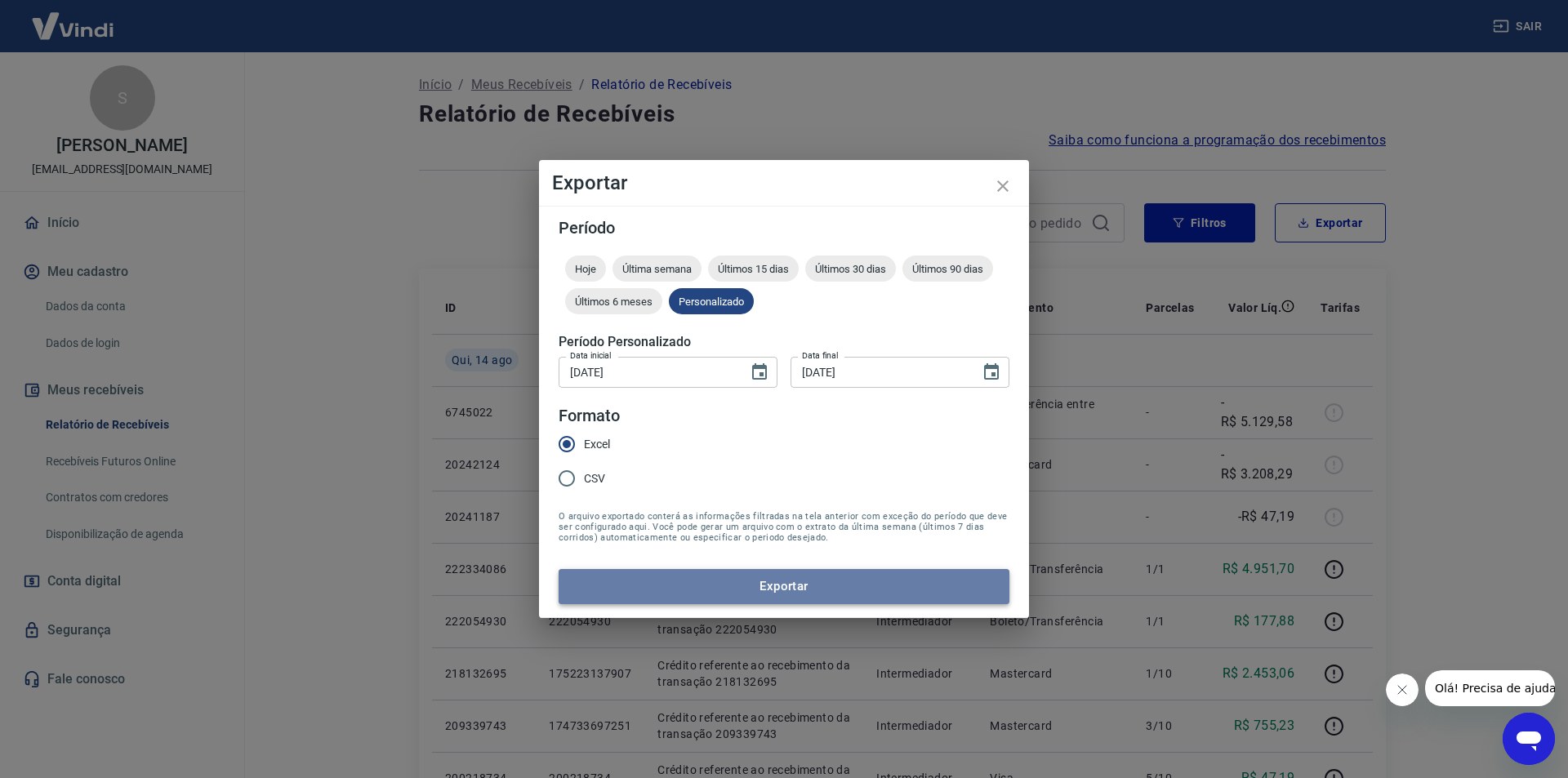
click at [779, 602] on button "Exportar" at bounding box center [784, 587] width 451 height 34
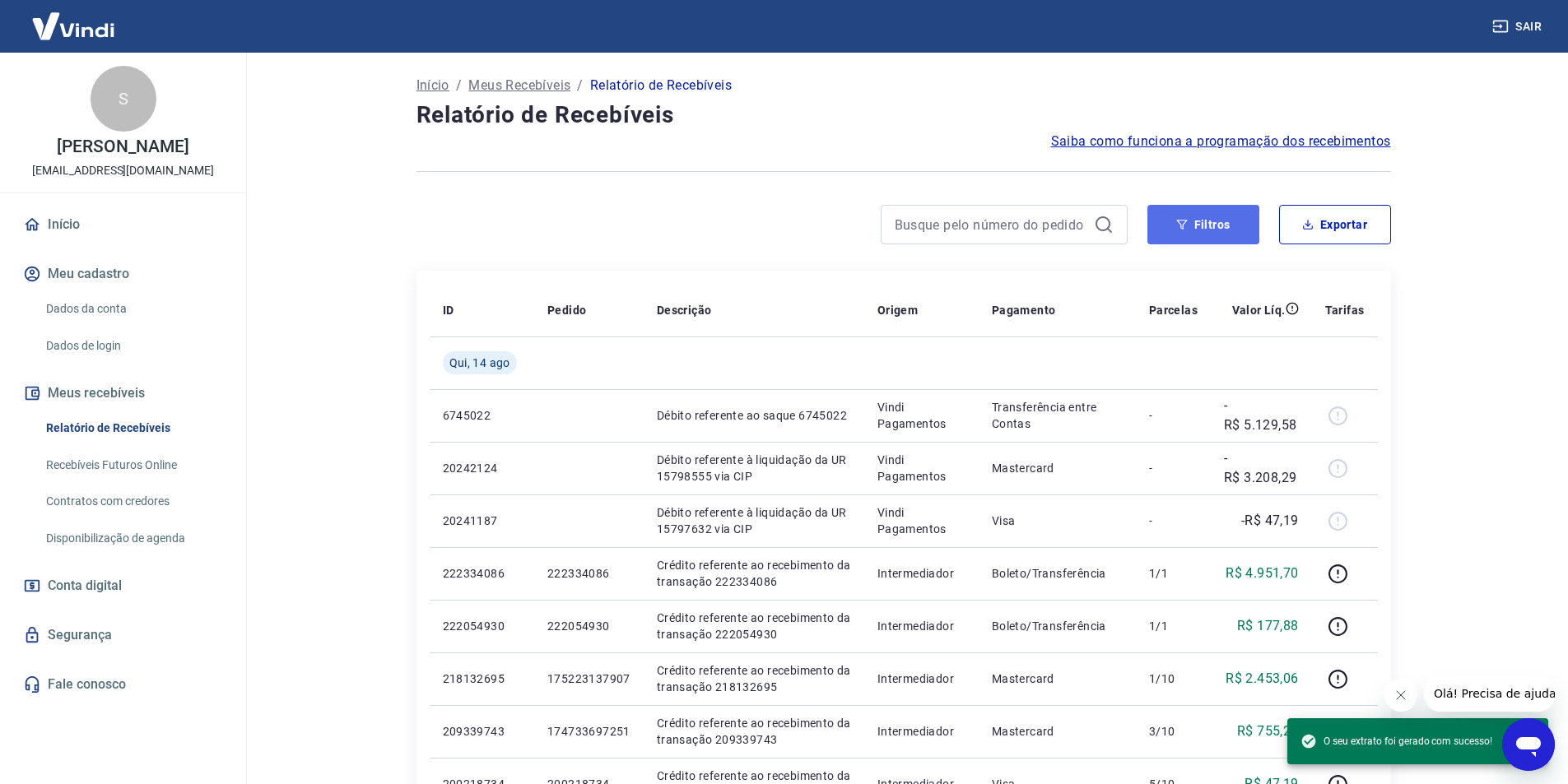
click at [1234, 220] on button "Filtros" at bounding box center [1203, 224] width 112 height 40
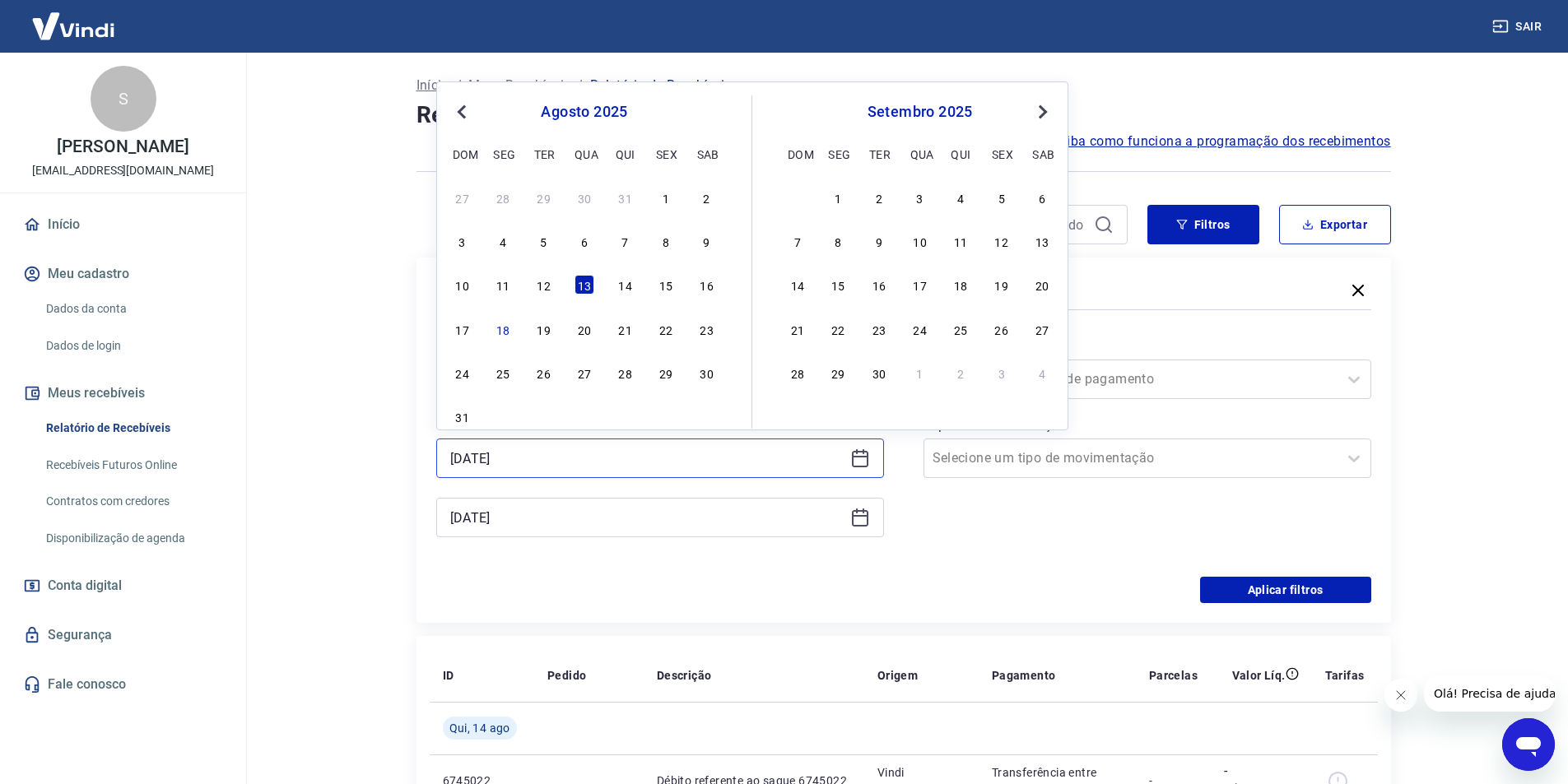
click at [669, 454] on input "13/08/2025" at bounding box center [647, 459] width 393 height 25
click at [622, 283] on div "14" at bounding box center [625, 284] width 19 height 19
type input "14/08/2025"
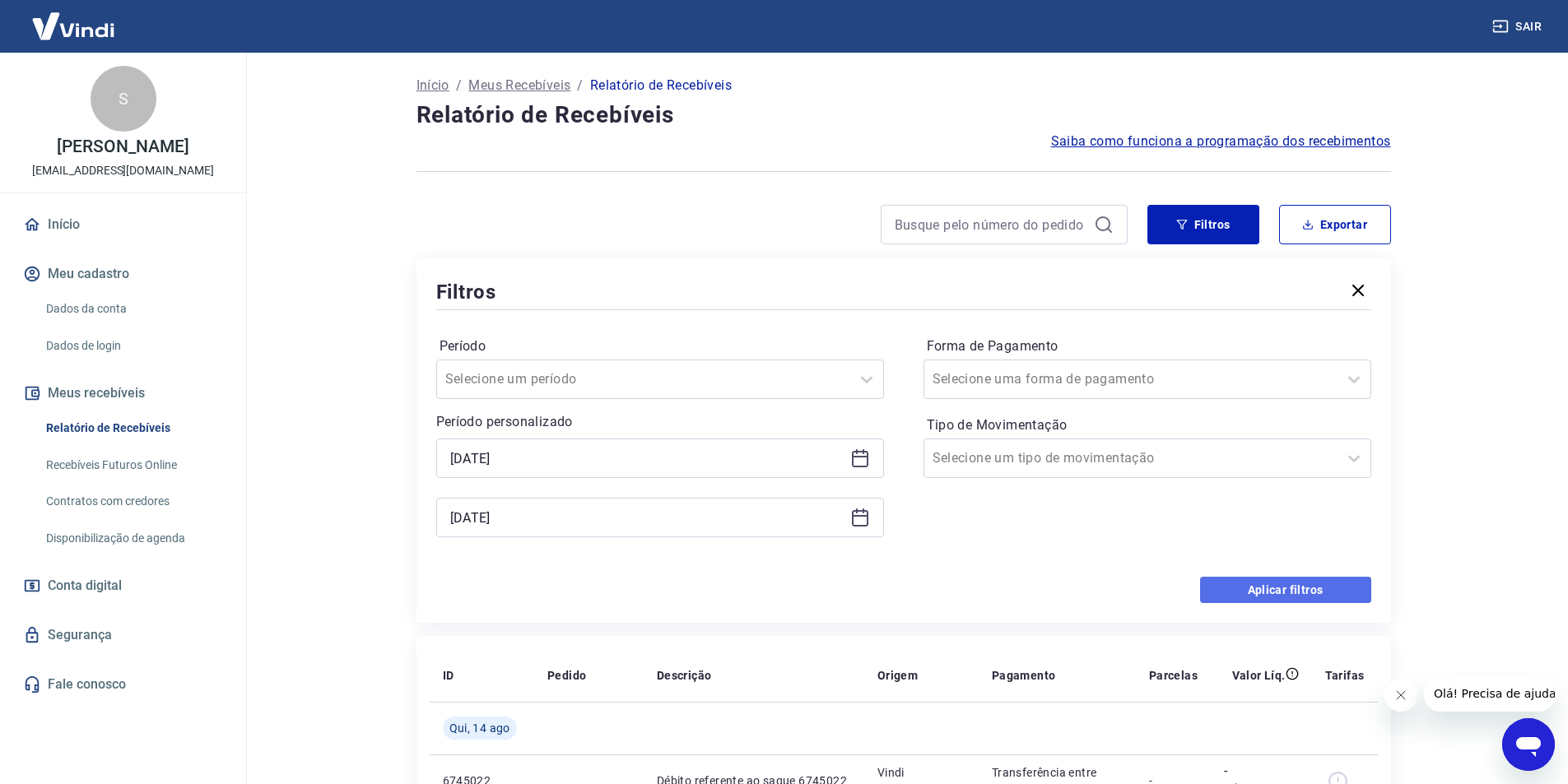
click at [1302, 592] on button "Aplicar filtros" at bounding box center [1285, 589] width 172 height 26
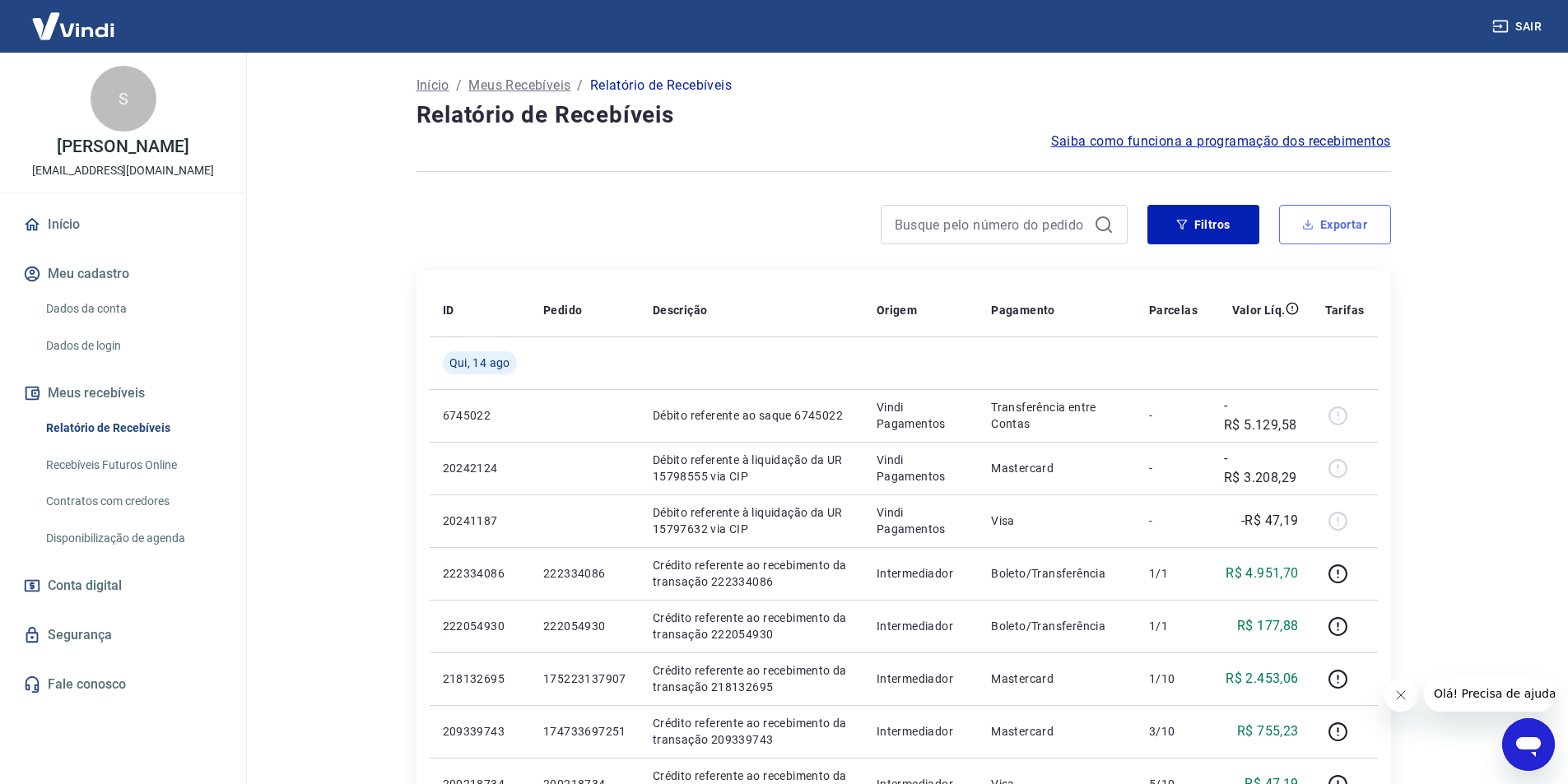
click at [1358, 231] on button "Exportar" at bounding box center [1335, 224] width 112 height 40
type input "14/08/2025"
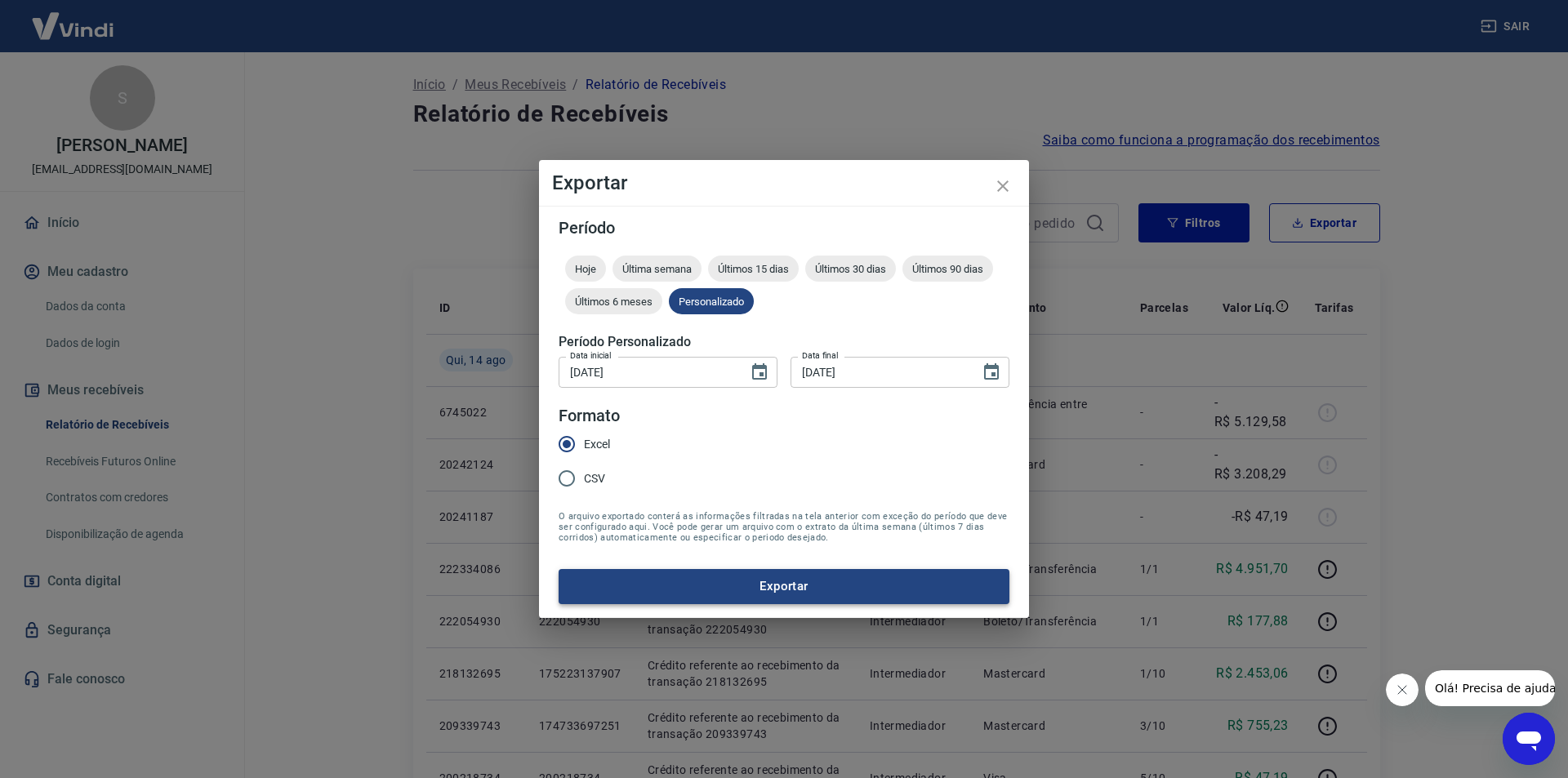
click at [839, 594] on button "Exportar" at bounding box center [784, 587] width 451 height 34
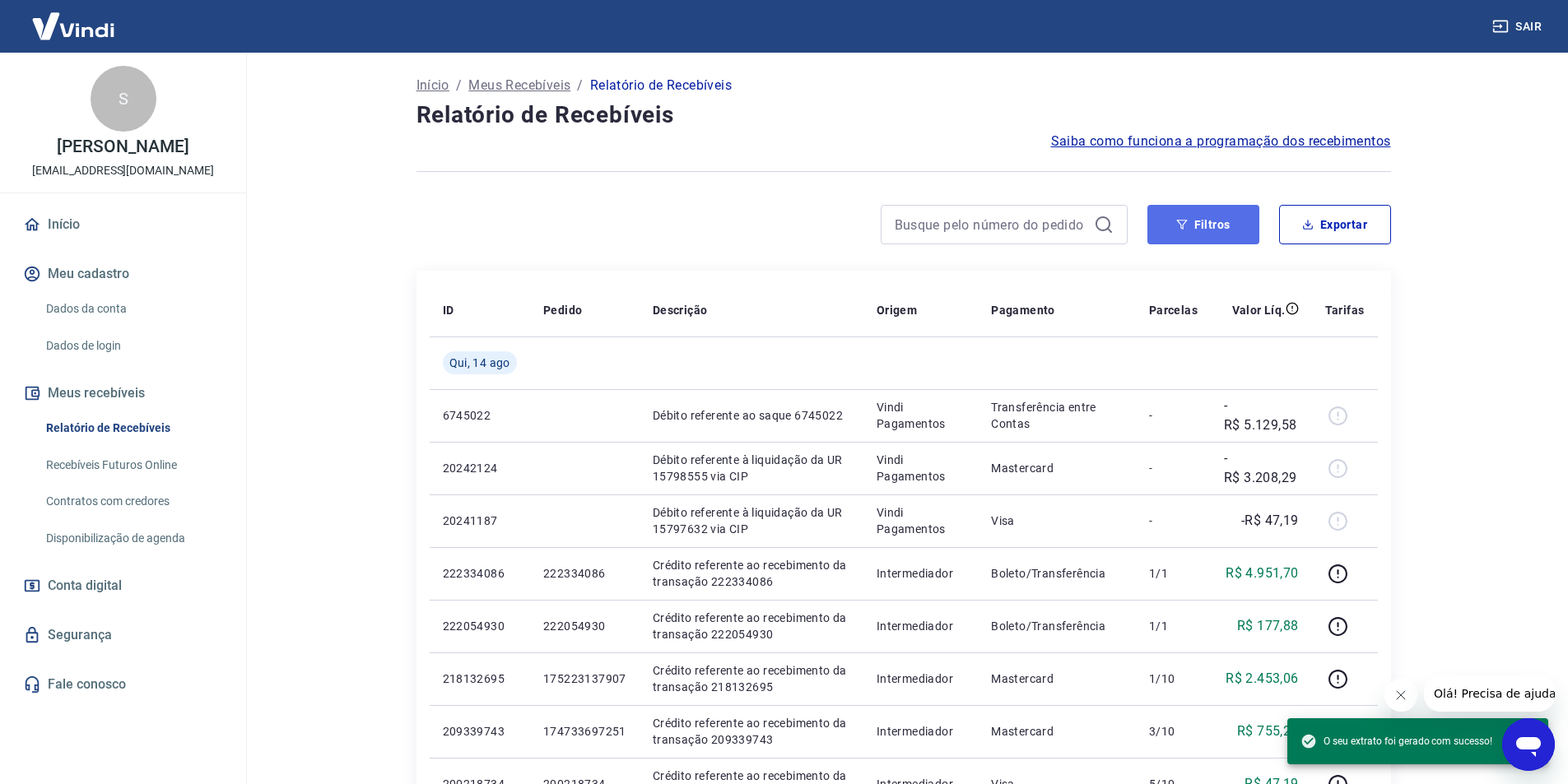
click at [1204, 239] on button "Filtros" at bounding box center [1203, 224] width 112 height 40
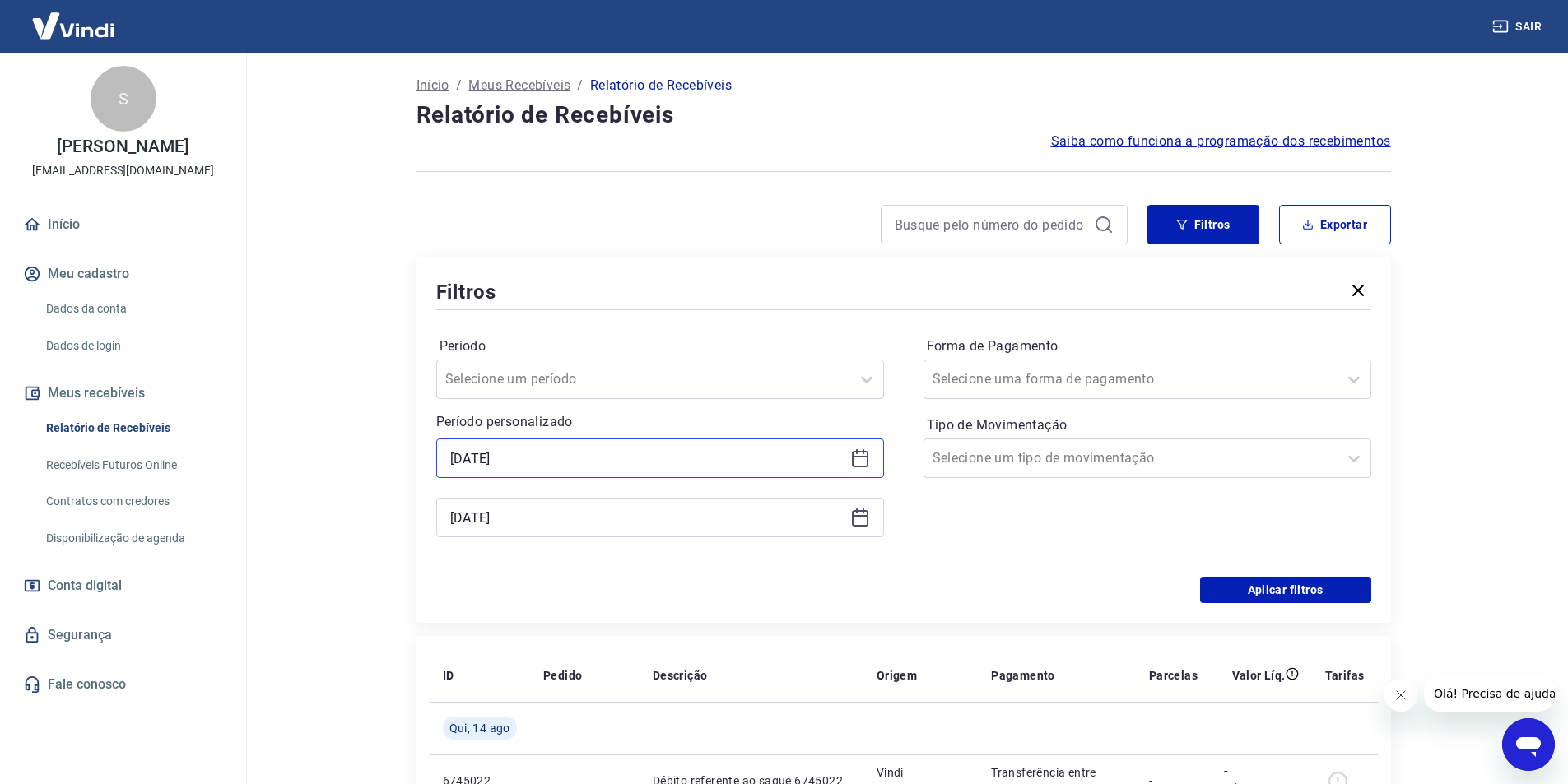
click at [725, 464] on input "14/08/2025" at bounding box center [647, 459] width 393 height 25
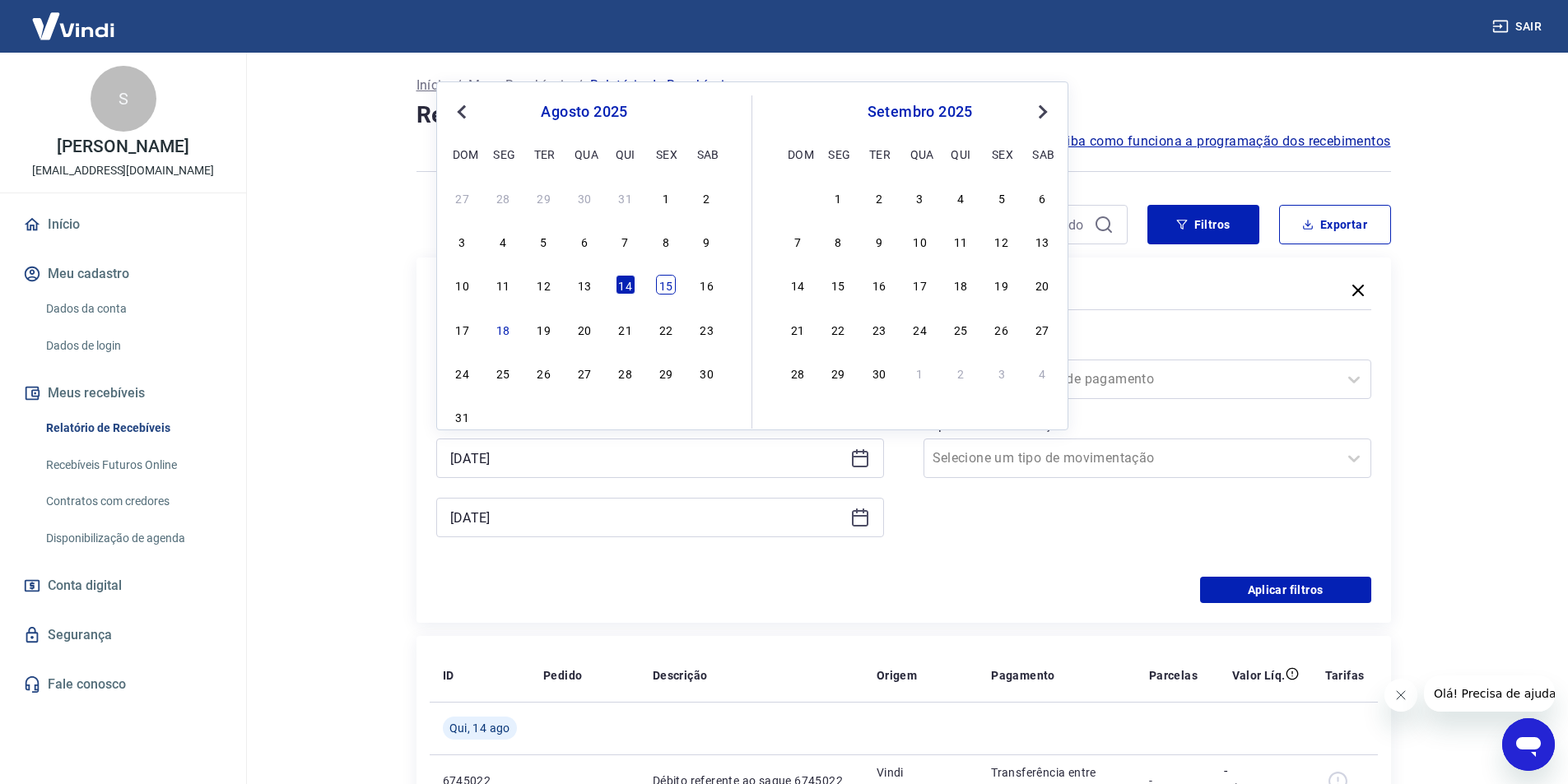
click at [665, 280] on div "15" at bounding box center [665, 284] width 19 height 19
type input "15/08/2025"
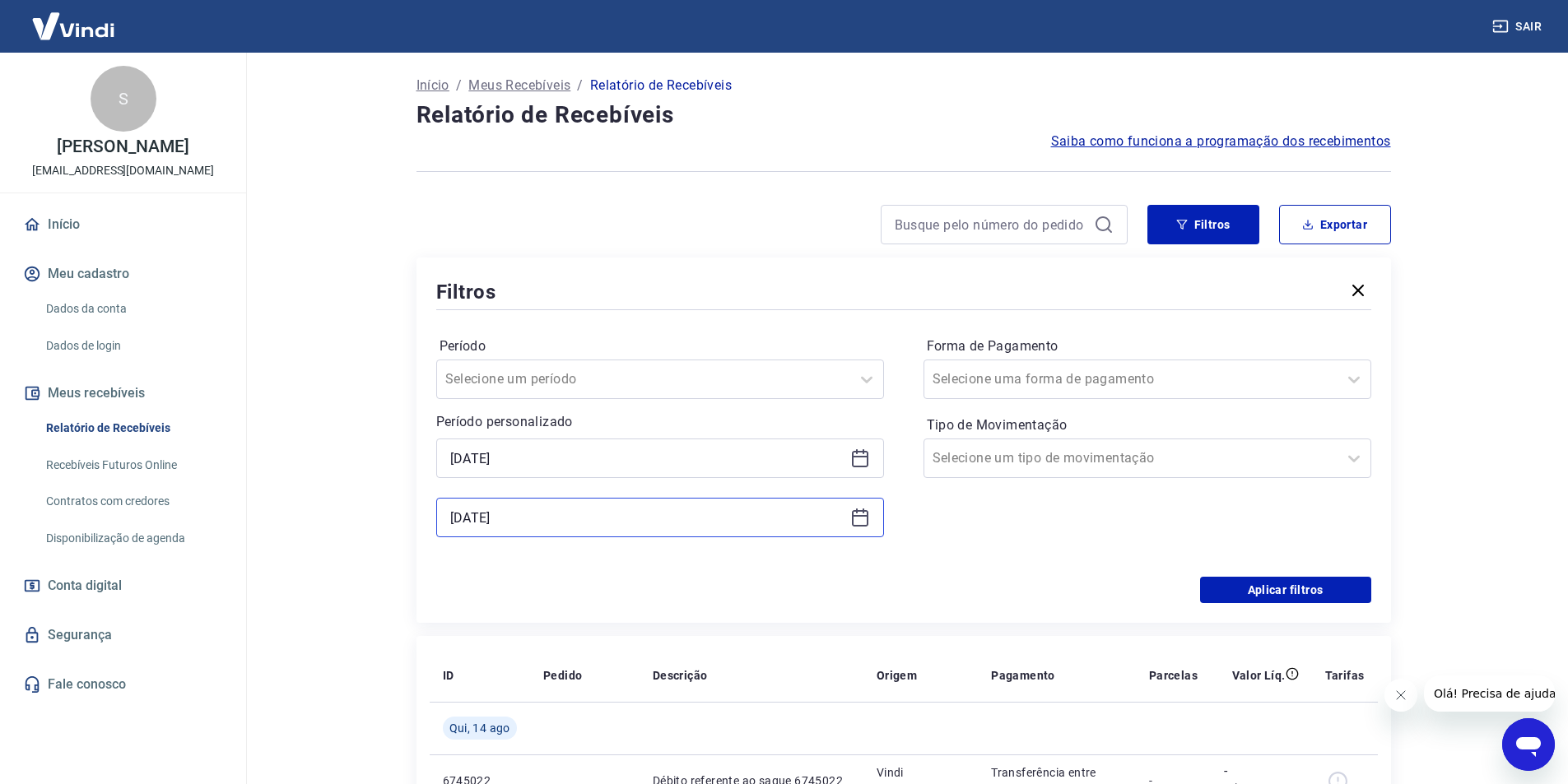
click at [637, 528] on input "14/08/2025" at bounding box center [647, 518] width 393 height 25
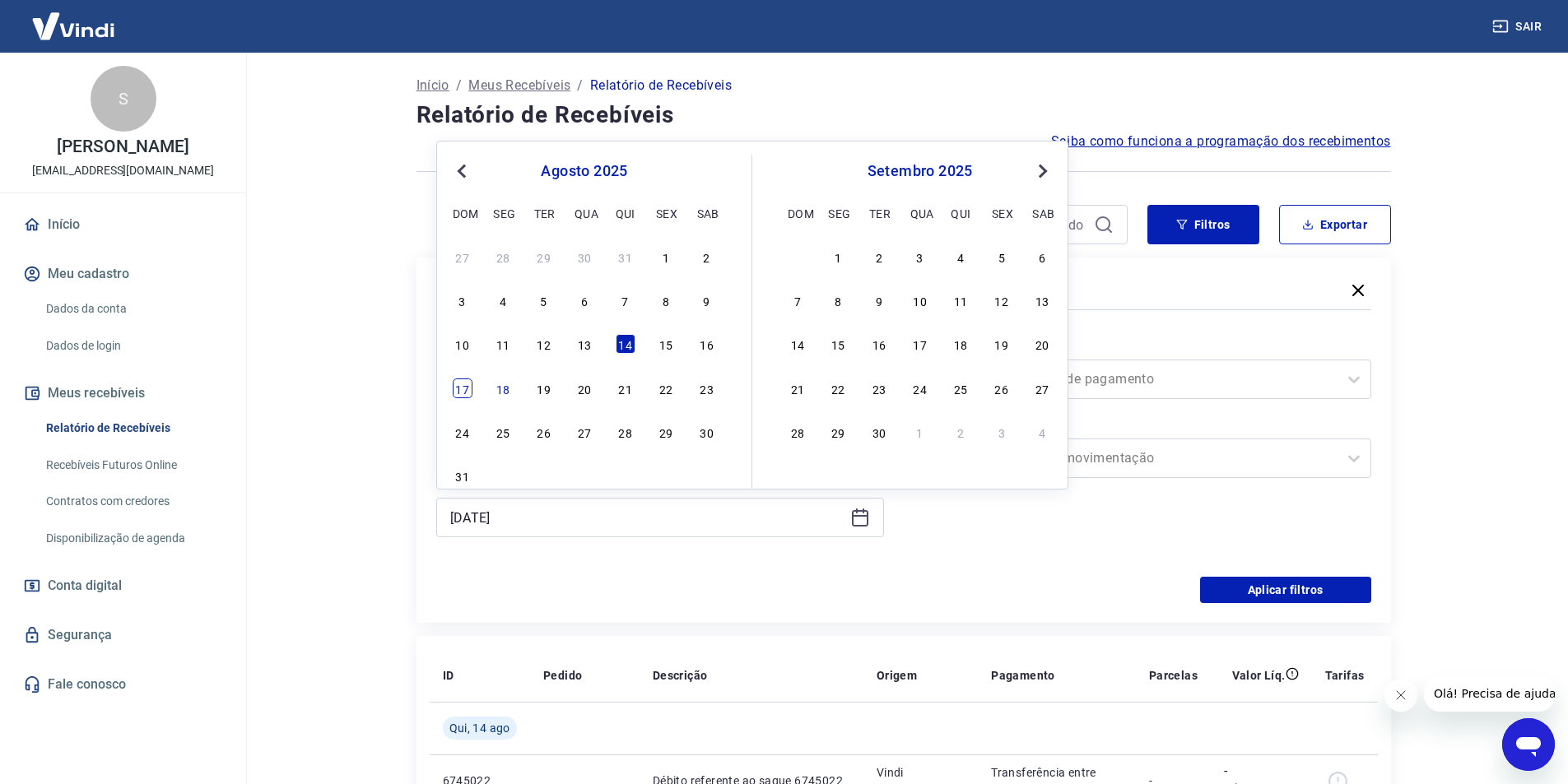
click at [460, 389] on div "17" at bounding box center [462, 389] width 19 height 19
type input "17/08/2025"
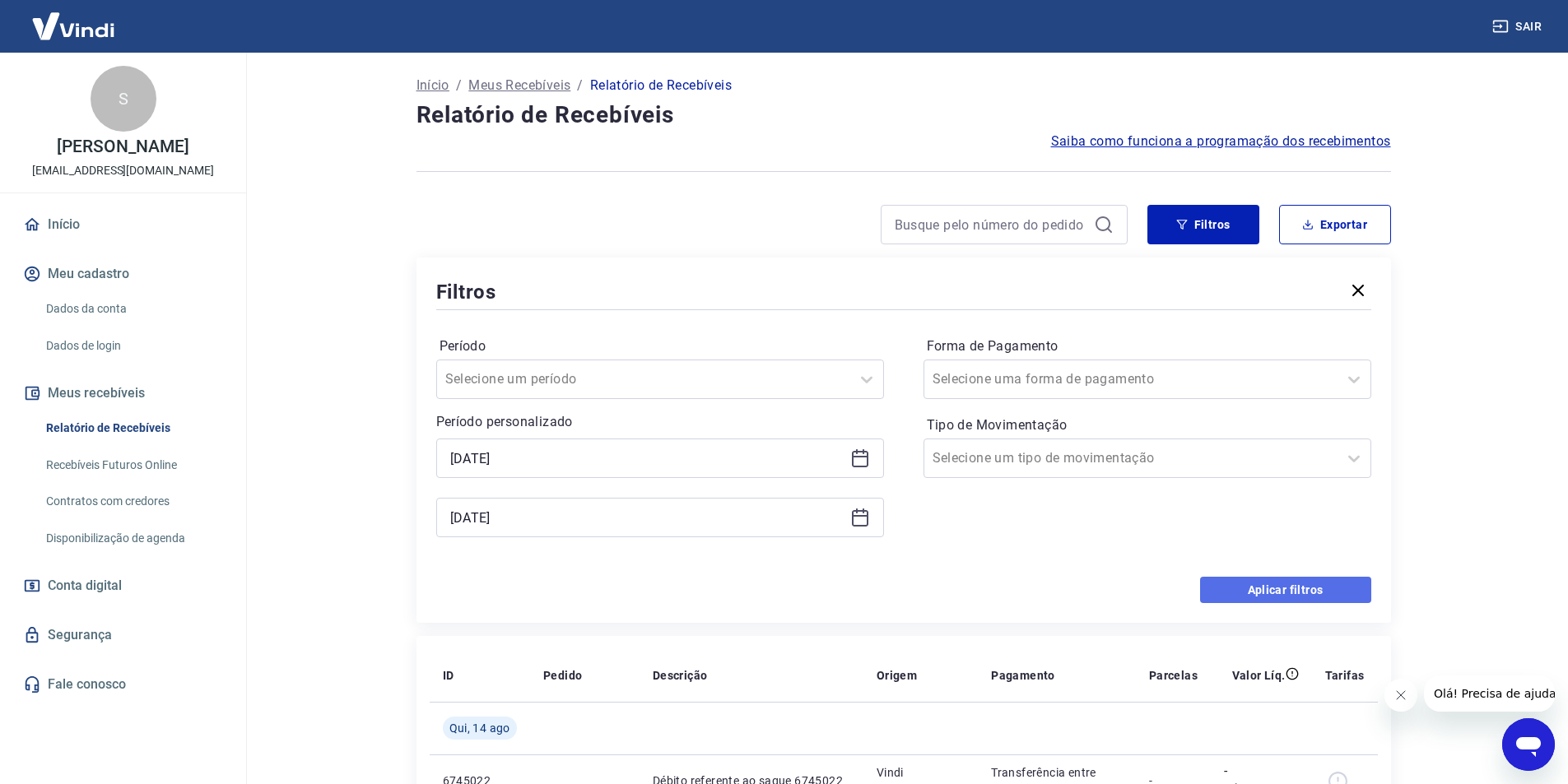
drag, startPoint x: 1320, startPoint y: 588, endPoint x: 1313, endPoint y: 244, distance: 344.1
click at [1319, 586] on button "Aplicar filtros" at bounding box center [1285, 589] width 172 height 26
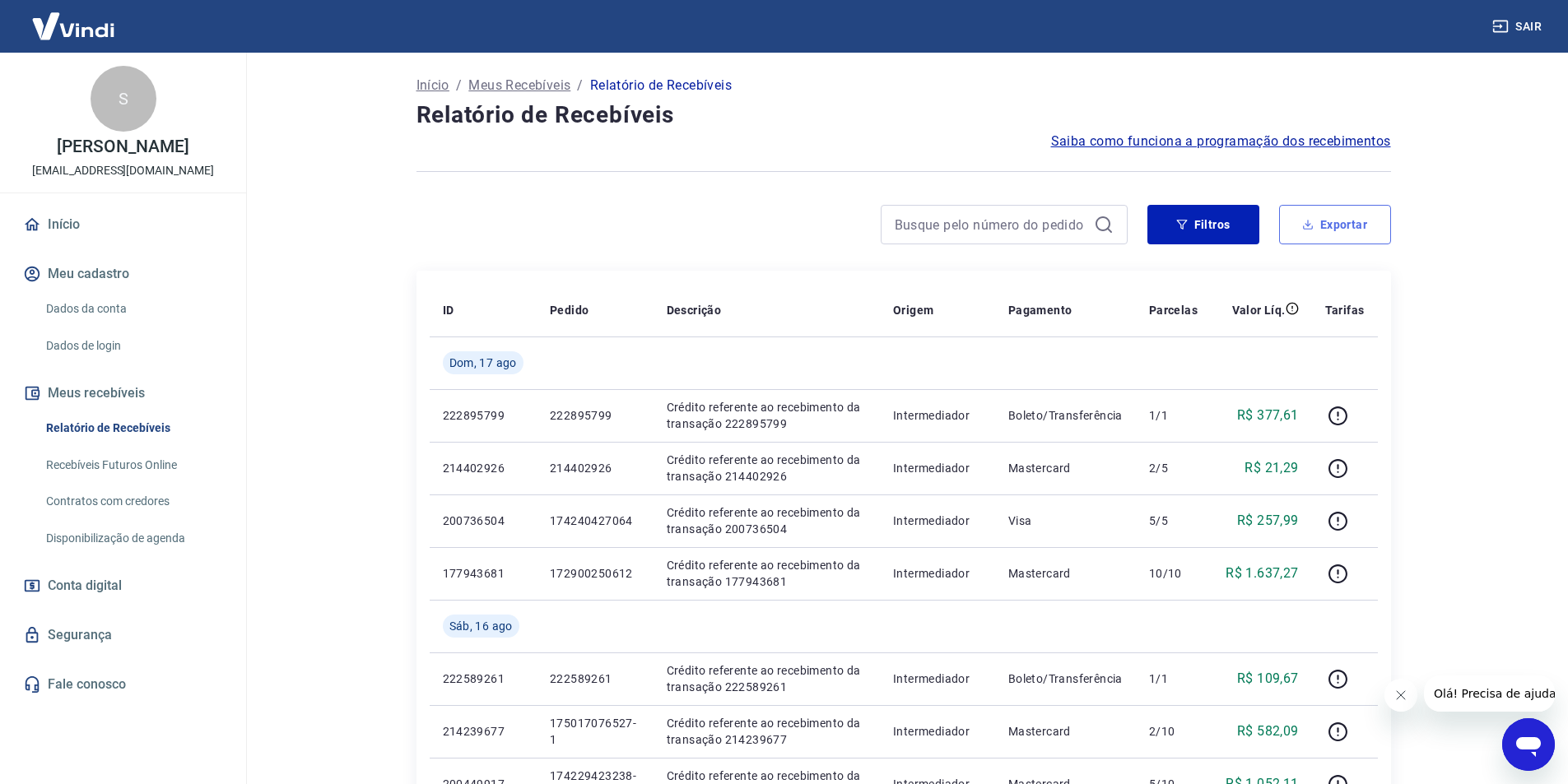
click at [1335, 223] on button "Exportar" at bounding box center [1335, 224] width 112 height 40
type input "15/08/2025"
type input "17/08/2025"
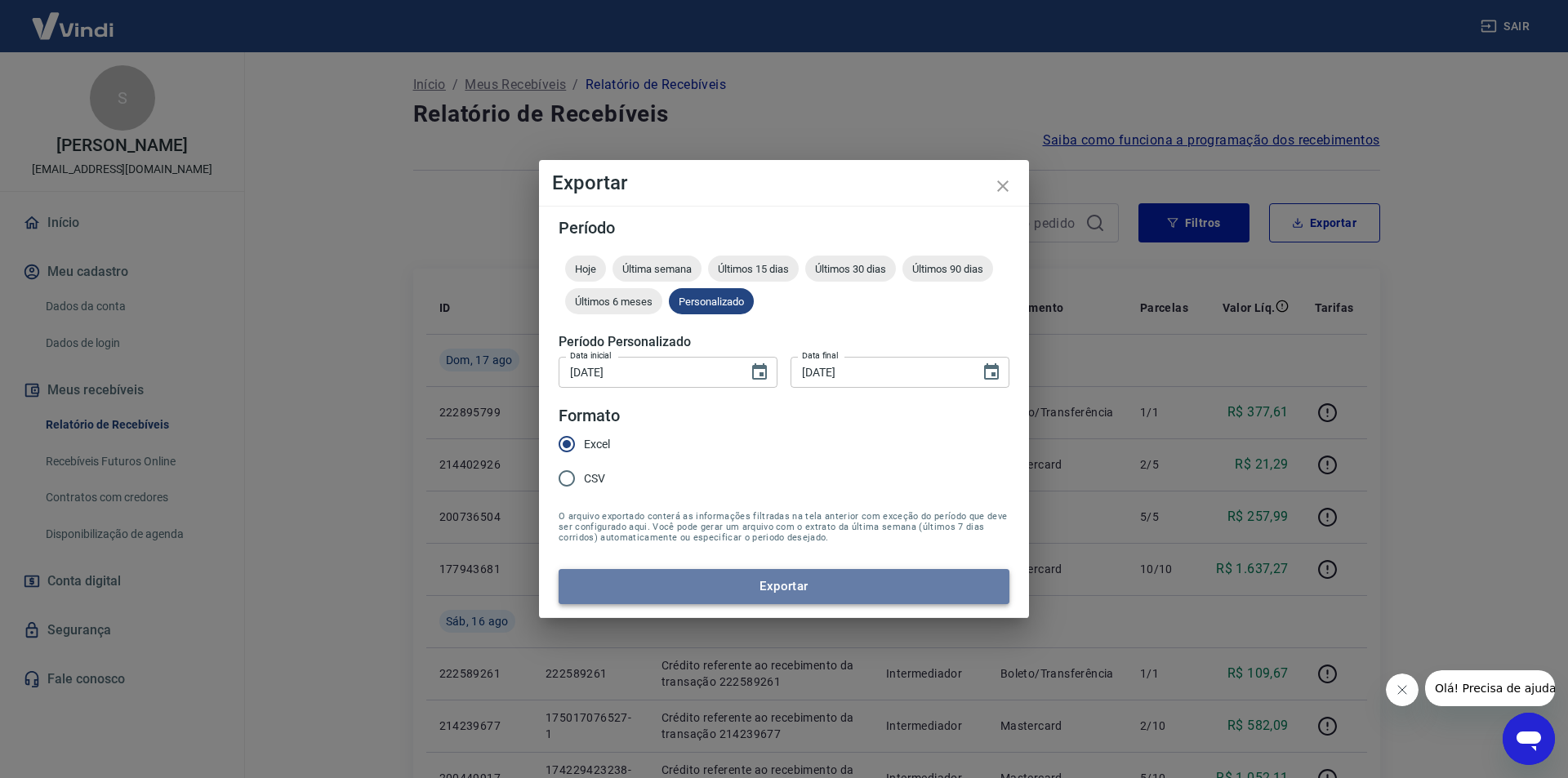
click at [856, 581] on button "Exportar" at bounding box center [784, 587] width 451 height 34
